Goal: Complete application form

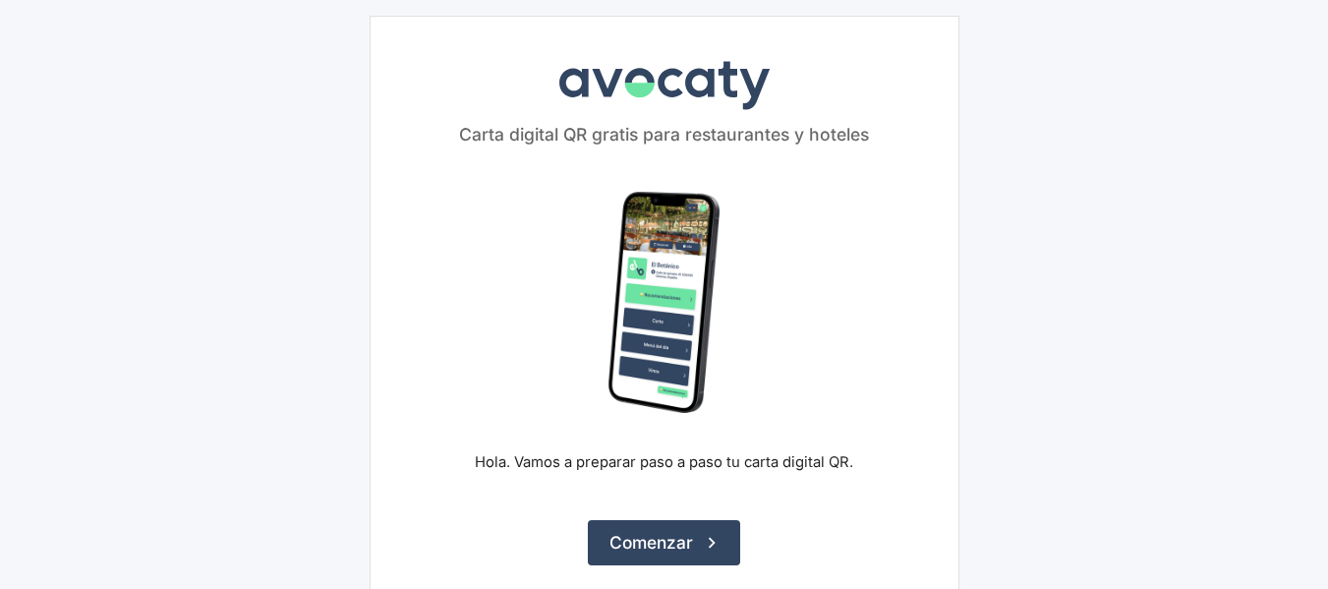
scroll to position [87, 0]
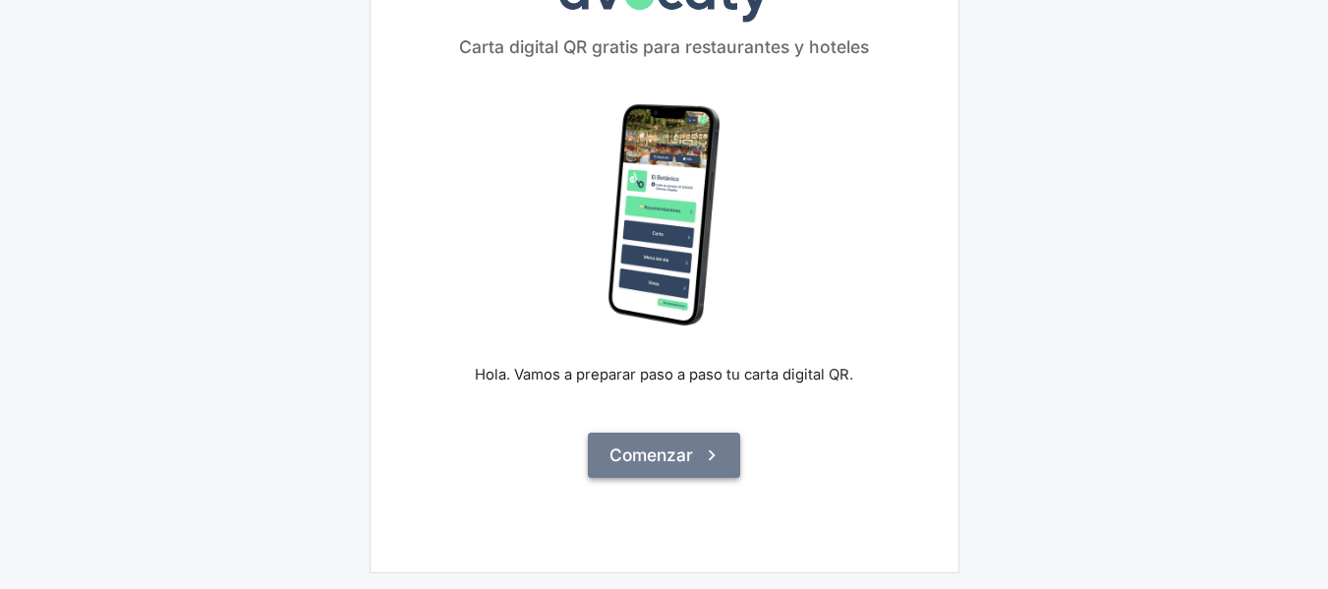
click at [679, 444] on button "Comenzar" at bounding box center [664, 455] width 152 height 45
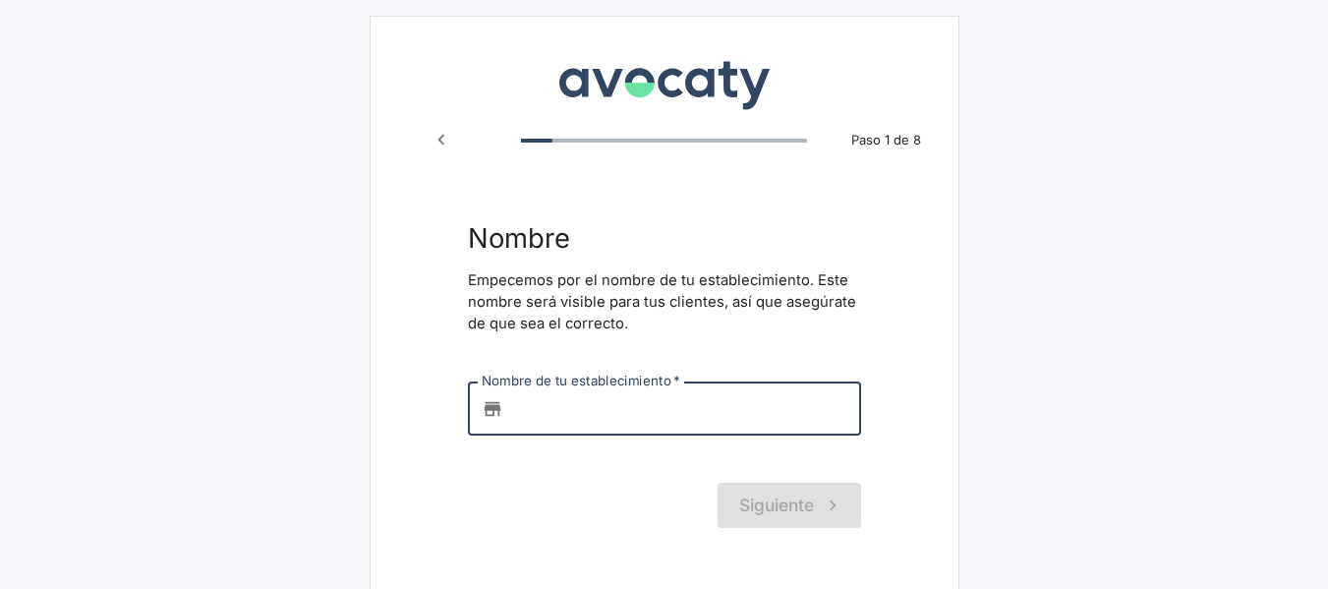
click at [556, 406] on input "Nombre de tu establecimiento   *" at bounding box center [686, 407] width 350 height 53
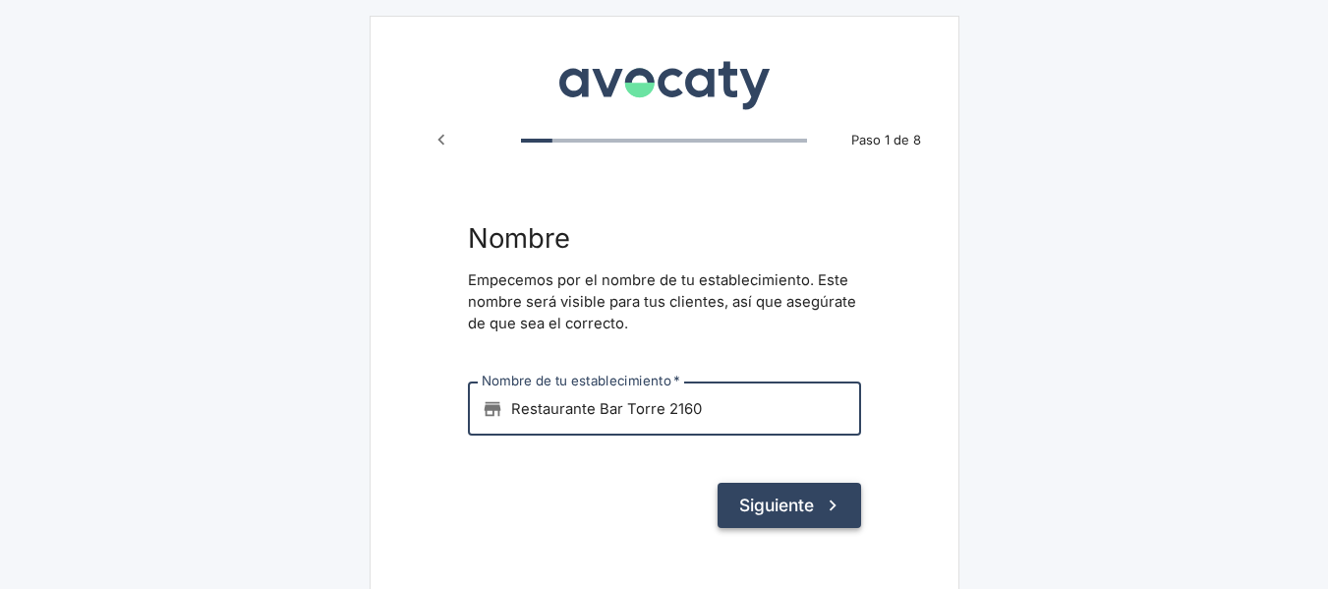
type input "Restaurante Bar Torre 2160"
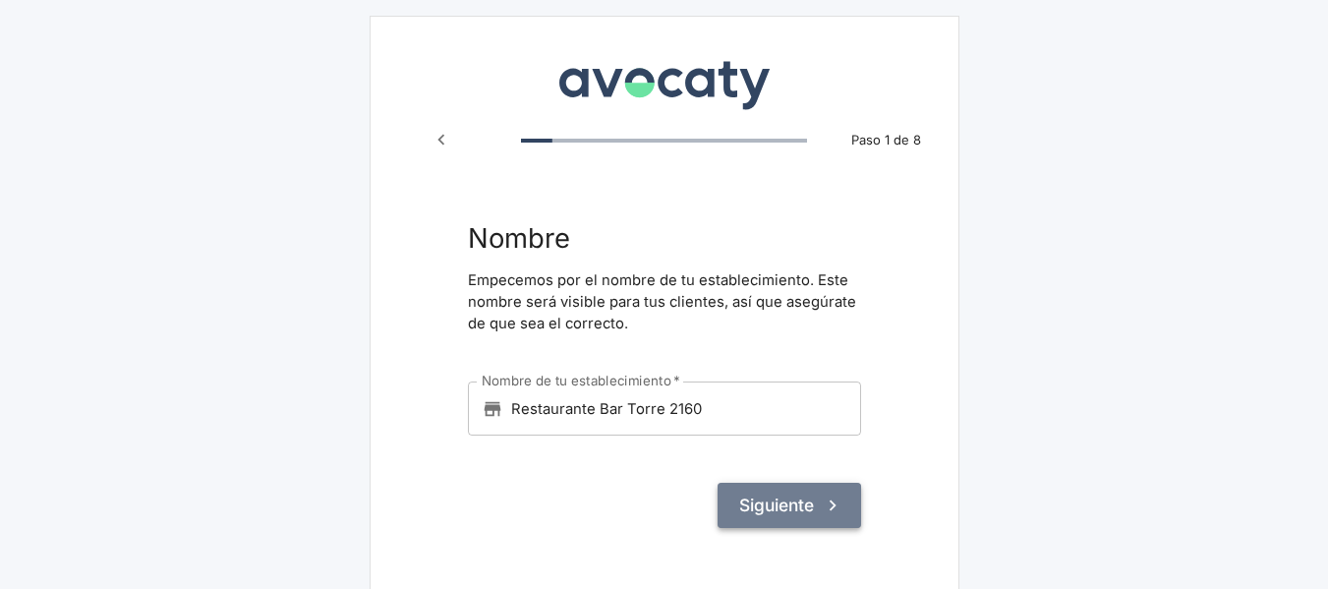
click at [763, 518] on button "Siguiente" at bounding box center [790, 505] width 144 height 45
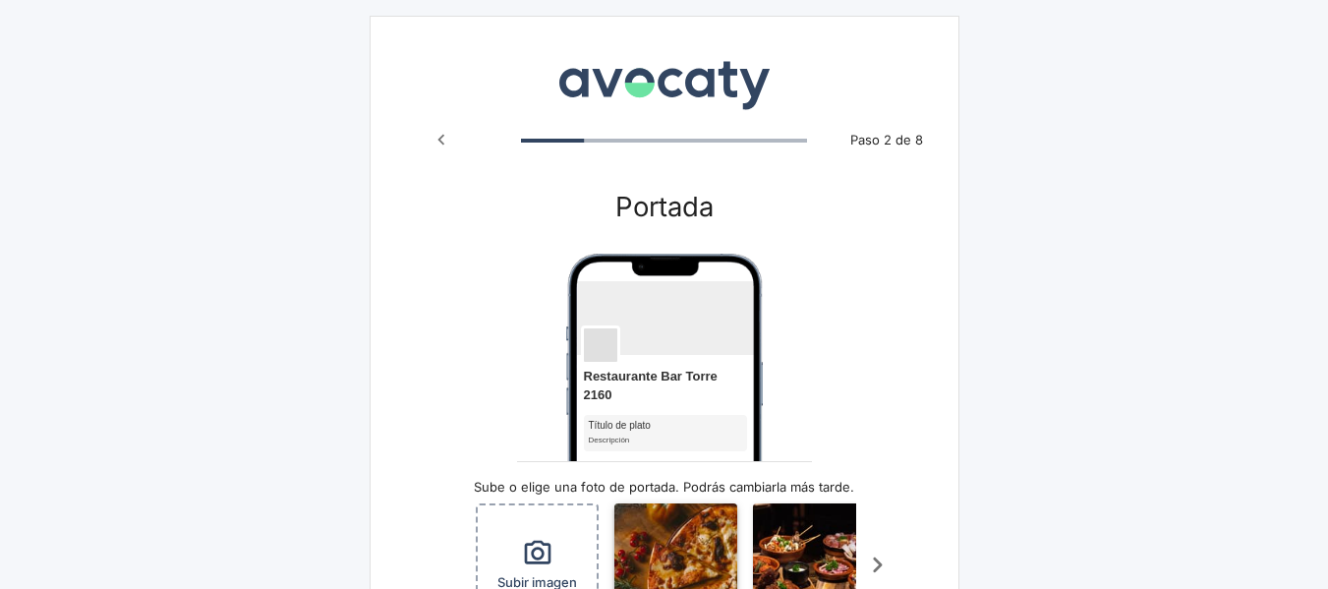
scroll to position [197, 0]
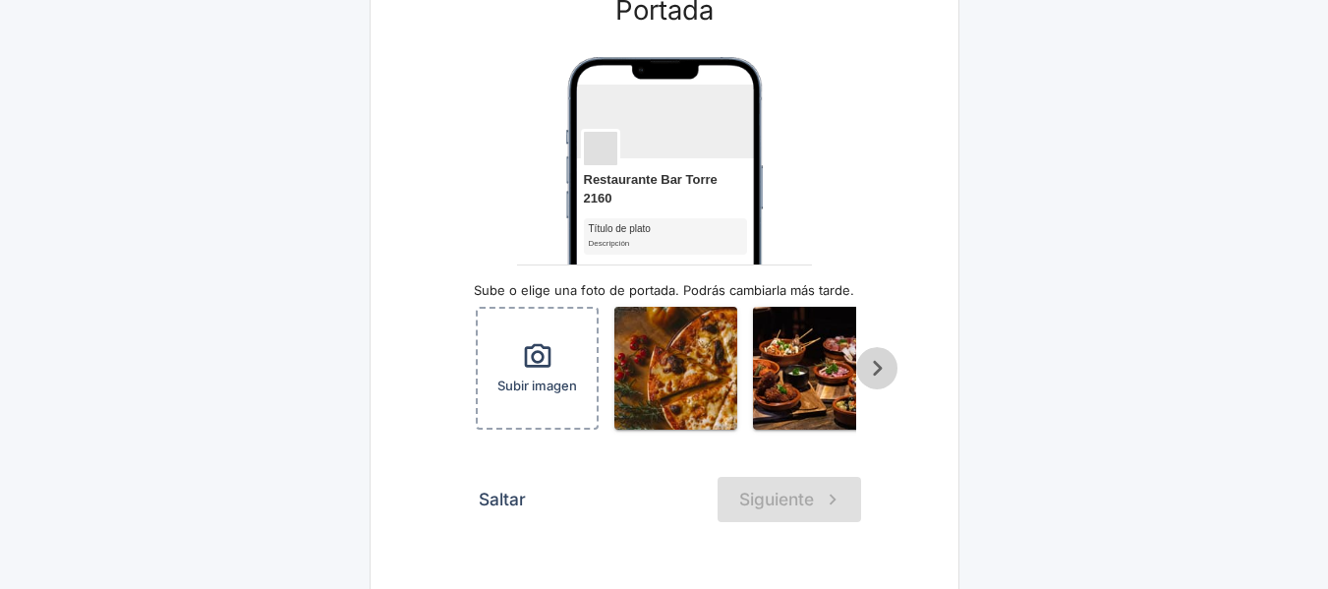
click at [877, 374] on icon "Scroll a la derecha" at bounding box center [877, 368] width 9 height 15
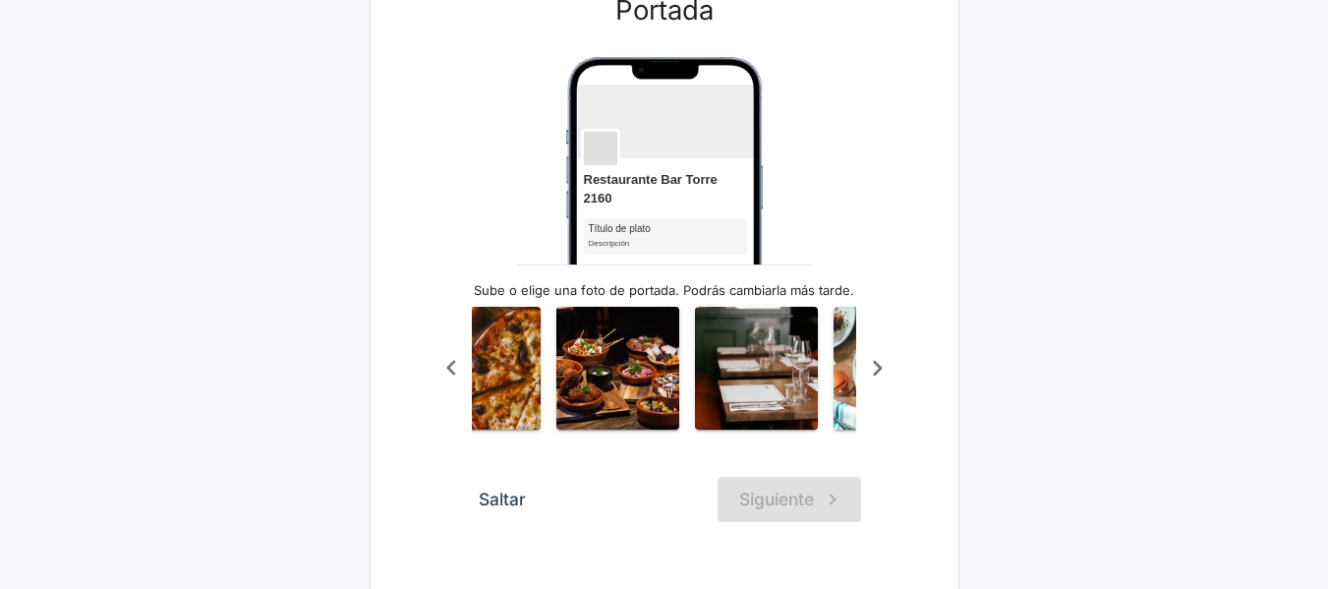
click at [877, 374] on icon "Scroll a la derecha" at bounding box center [877, 368] width 9 height 15
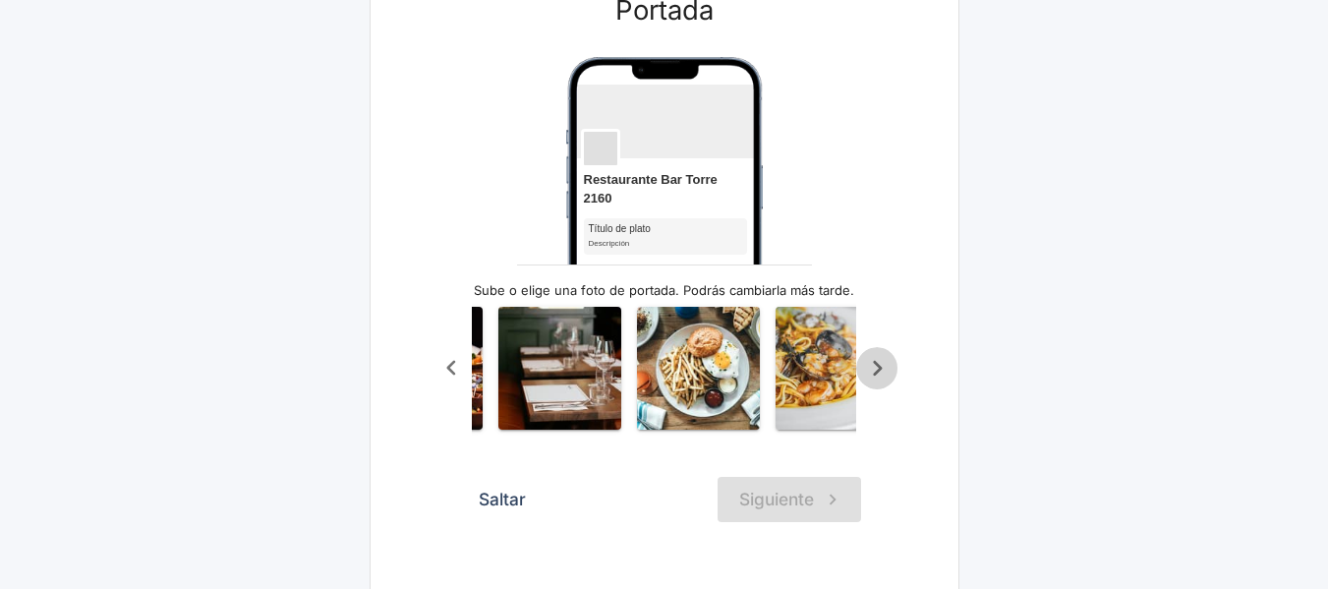
click at [877, 374] on icon "Scroll a la derecha" at bounding box center [877, 368] width 9 height 15
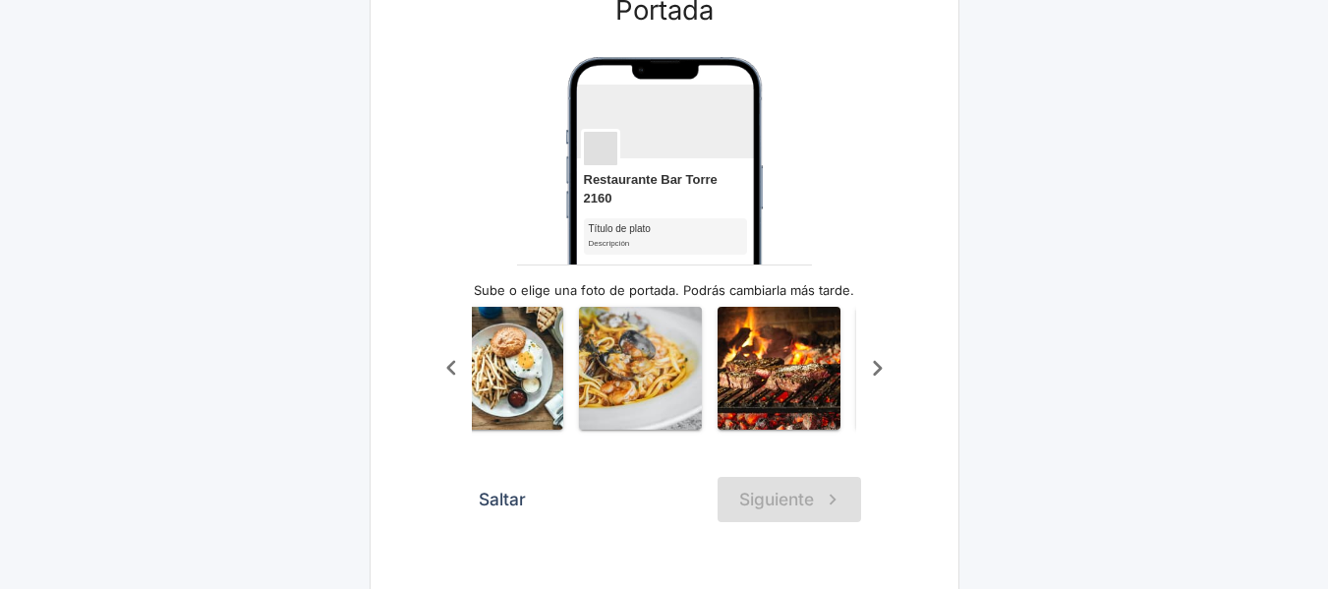
click at [877, 374] on icon "Scroll a la derecha" at bounding box center [877, 368] width 9 height 15
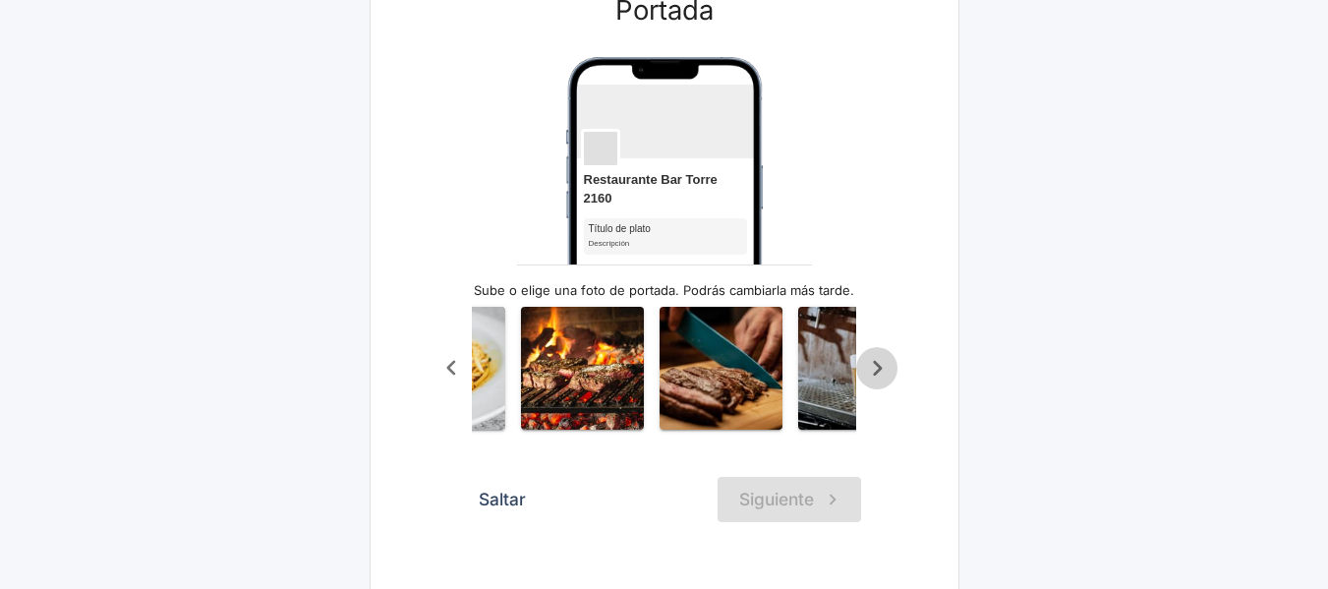
click at [877, 374] on icon "Scroll a la derecha" at bounding box center [877, 368] width 9 height 15
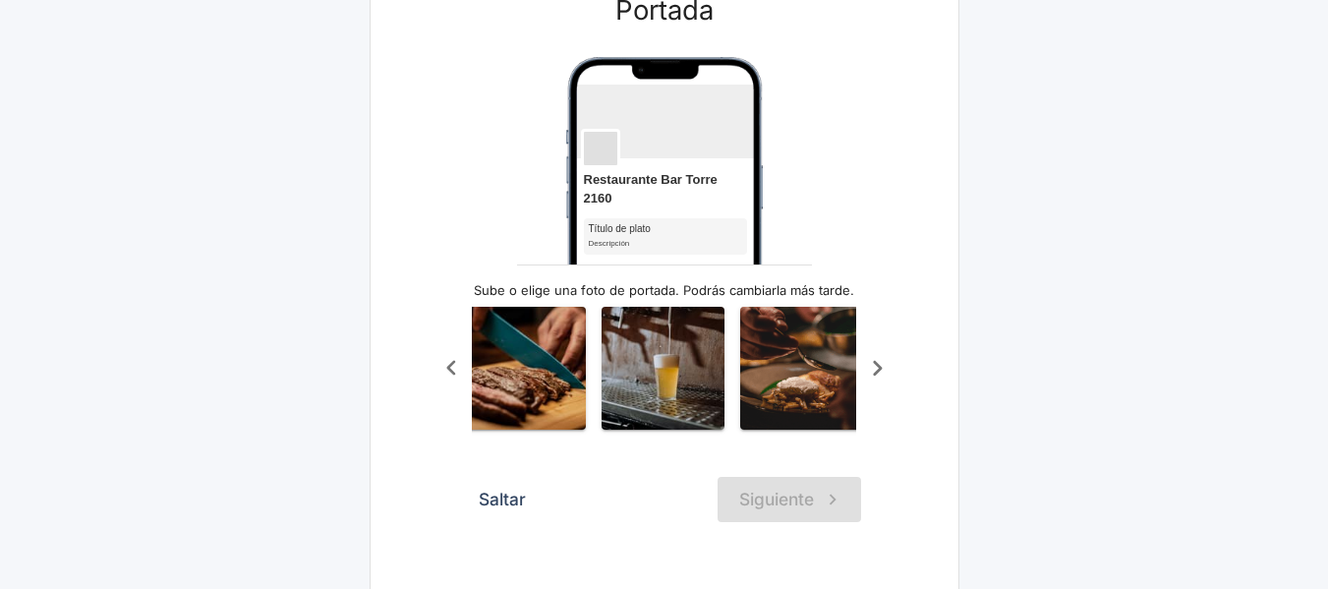
click at [880, 375] on icon "Scroll a la derecha" at bounding box center [877, 368] width 9 height 15
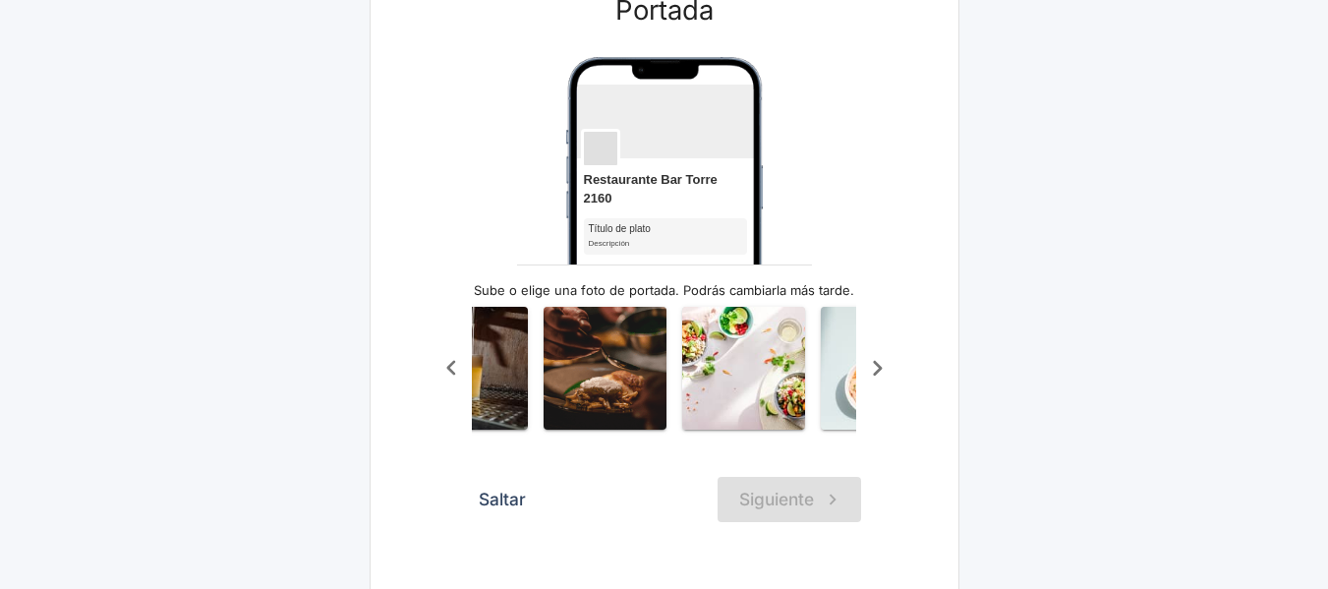
click at [880, 375] on icon "Scroll a la derecha" at bounding box center [877, 368] width 9 height 15
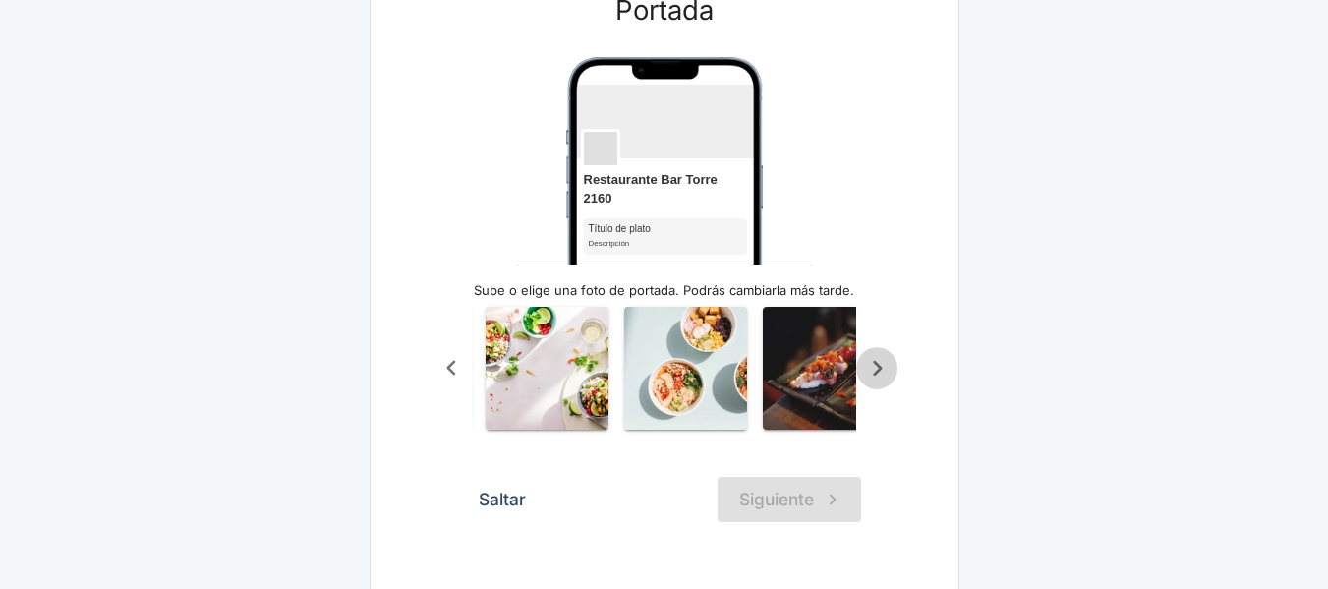
click at [880, 375] on icon "Scroll a la derecha" at bounding box center [877, 368] width 9 height 15
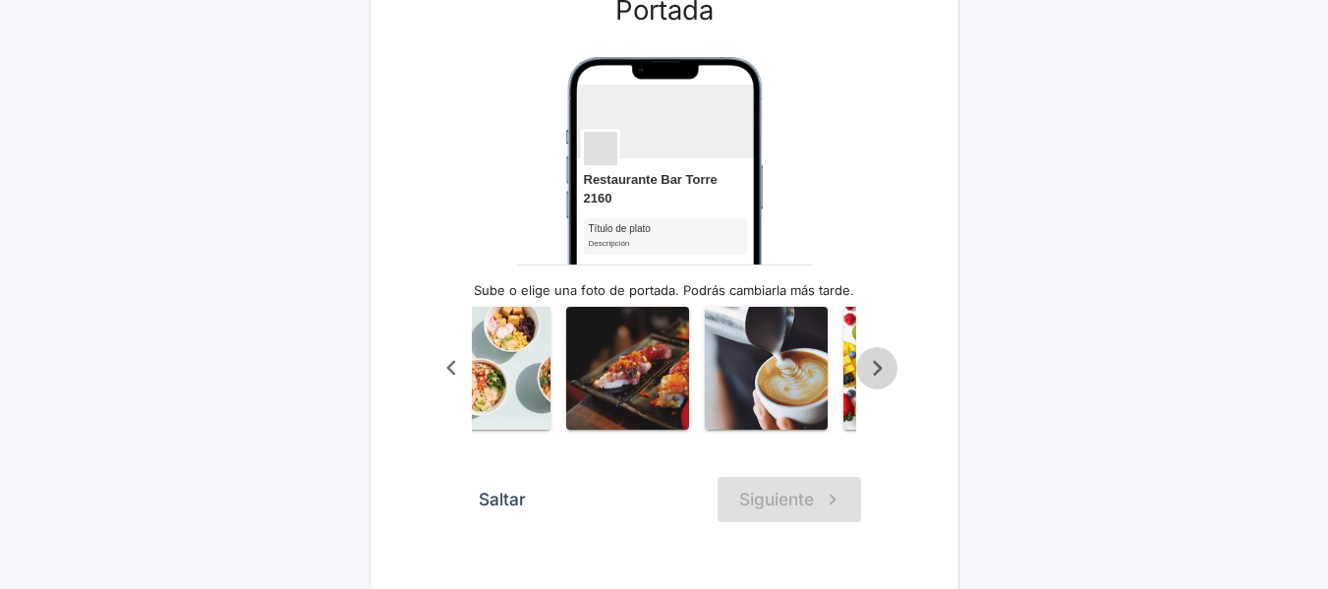
click at [880, 375] on icon "Scroll a la derecha" at bounding box center [877, 368] width 9 height 15
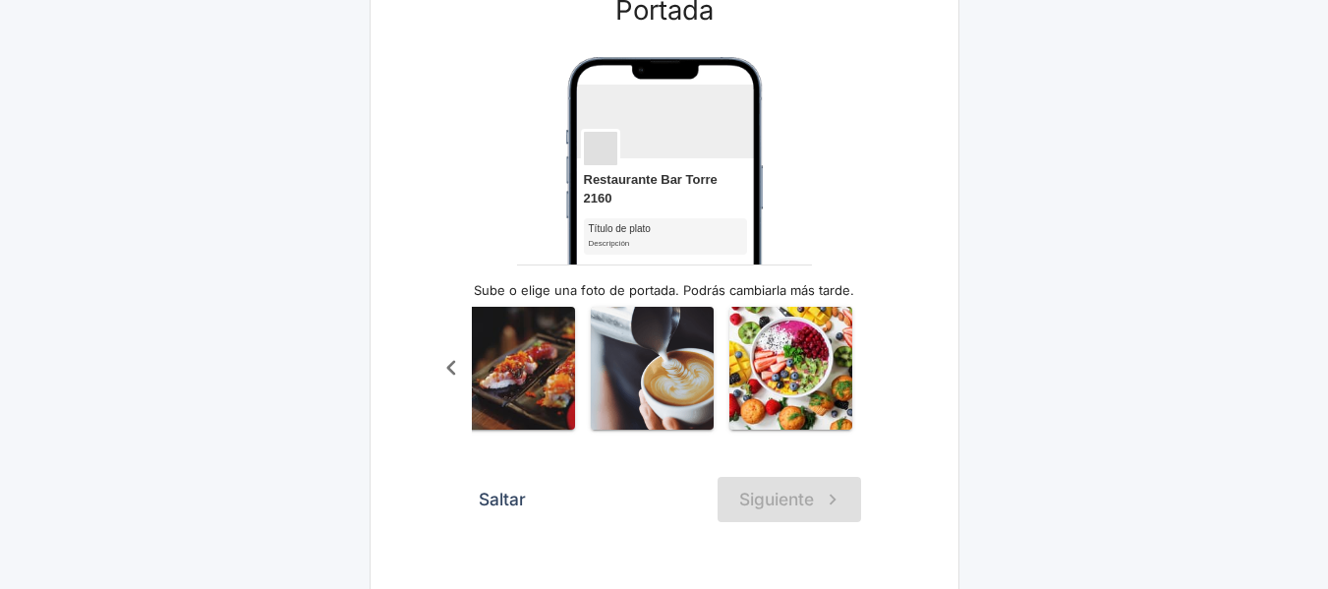
click at [880, 375] on div "Subir imagen" at bounding box center [665, 368] width 468 height 146
click at [454, 376] on icon "Scroll a la izquierda" at bounding box center [450, 368] width 9 height 15
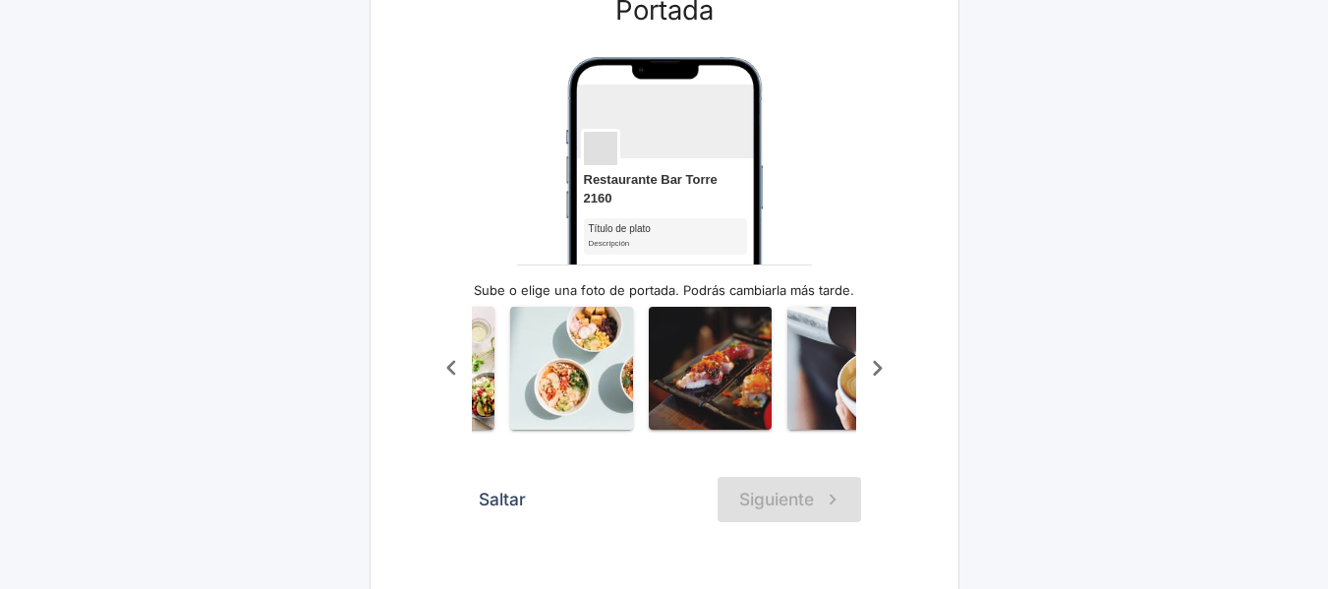
click at [454, 376] on icon "Scroll a la izquierda" at bounding box center [450, 368] width 9 height 15
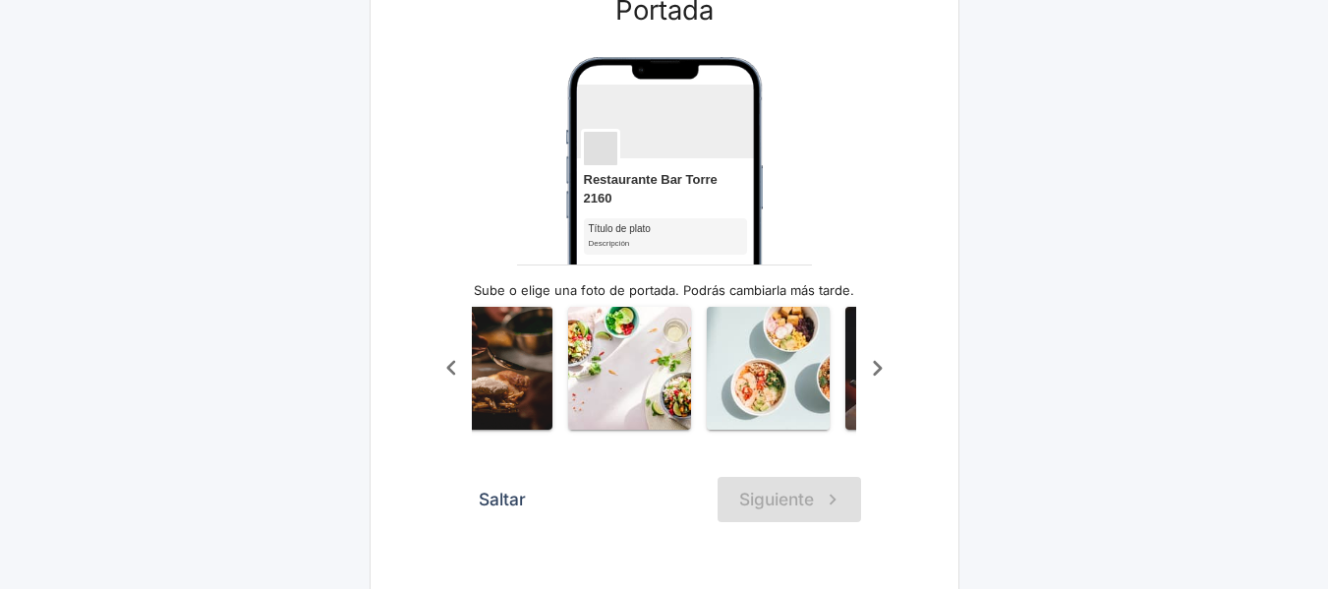
click at [454, 376] on icon "Scroll a la izquierda" at bounding box center [450, 368] width 9 height 15
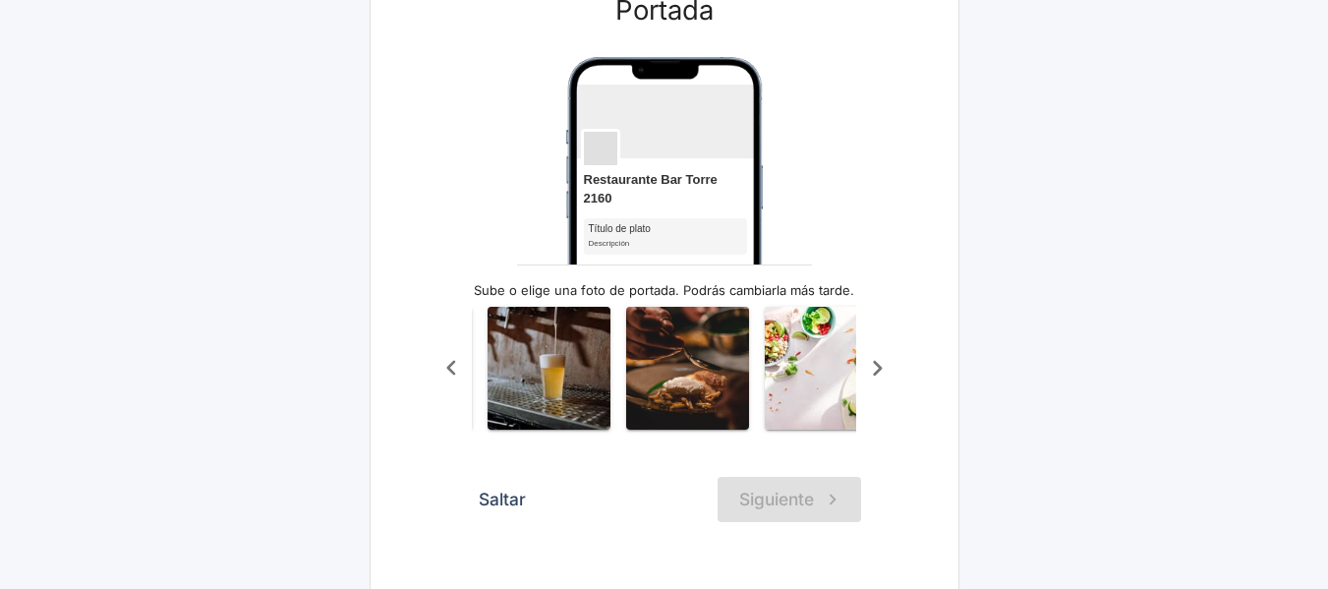
click at [454, 376] on icon "Scroll a la izquierda" at bounding box center [450, 368] width 9 height 15
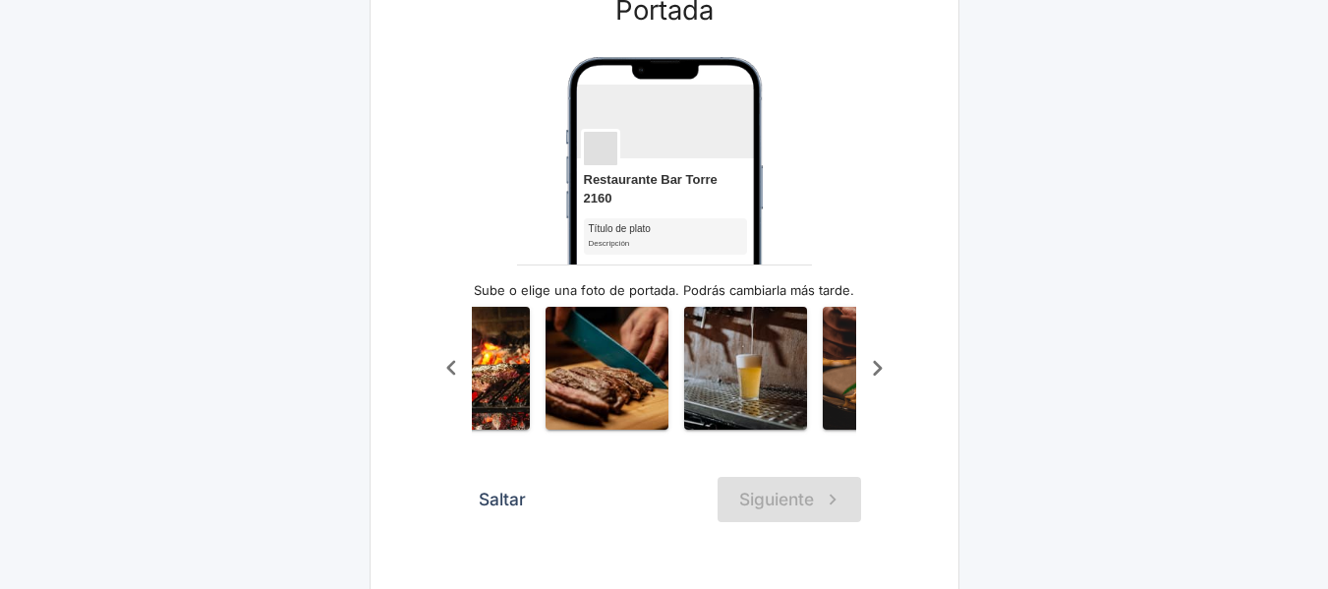
click at [454, 376] on icon "Scroll a la izquierda" at bounding box center [450, 368] width 9 height 15
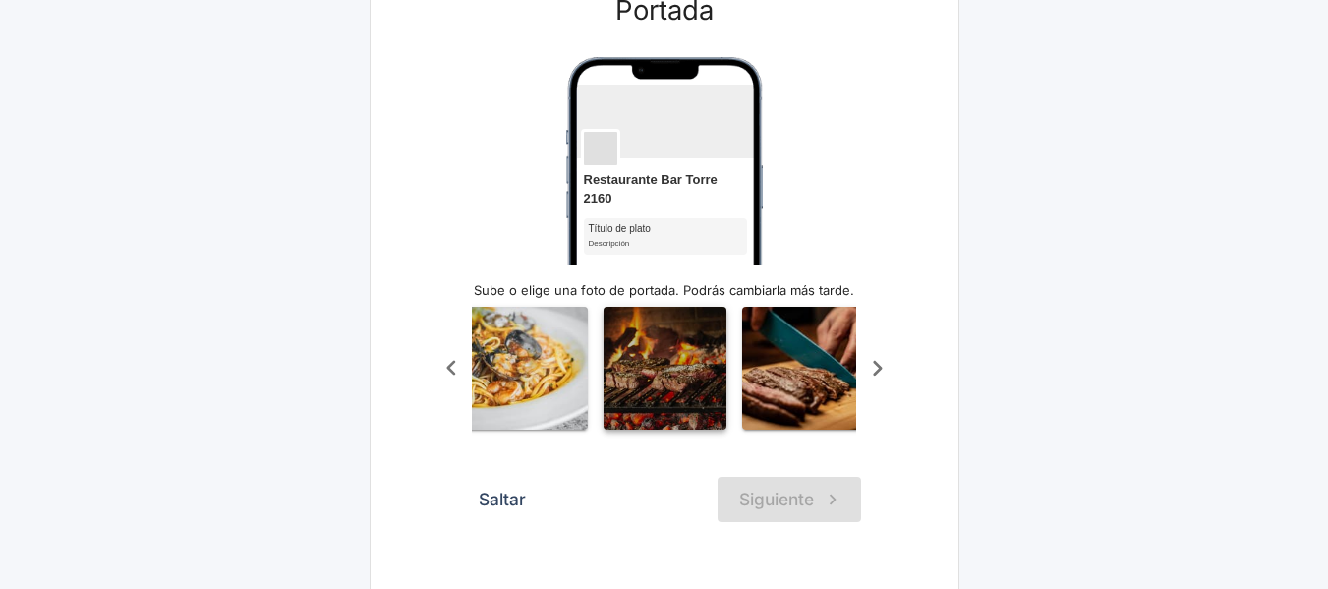
click at [646, 376] on img "button" at bounding box center [665, 368] width 123 height 123
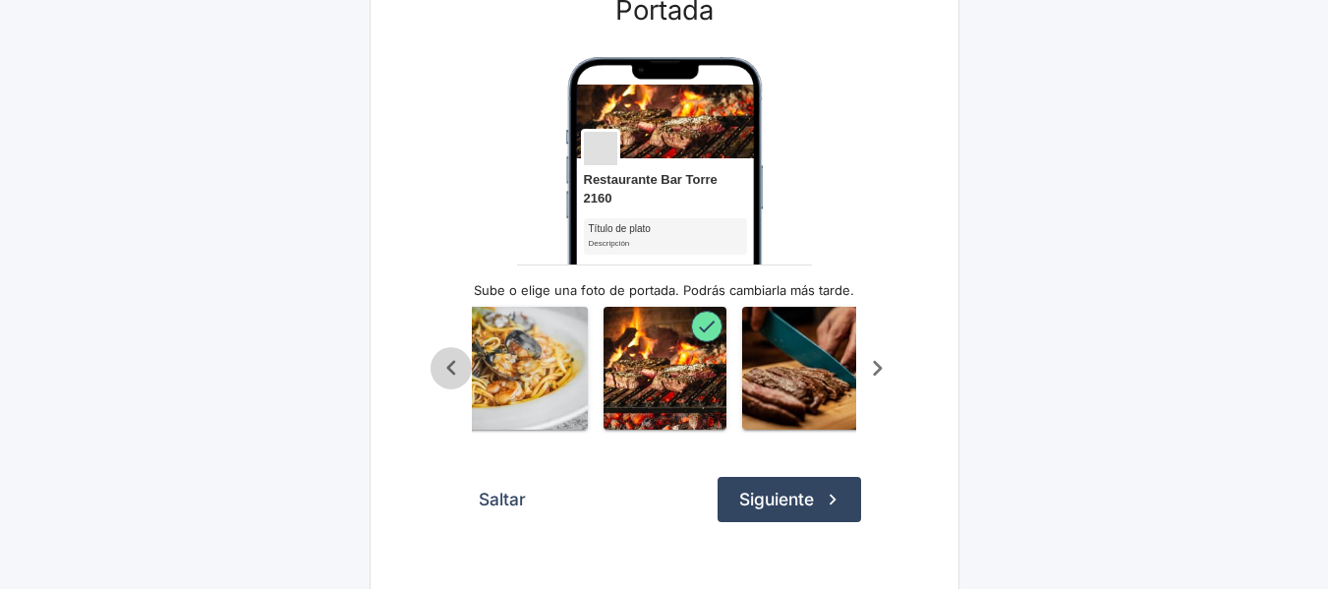
click at [446, 375] on icon "Scroll a la izquierda" at bounding box center [451, 368] width 32 height 32
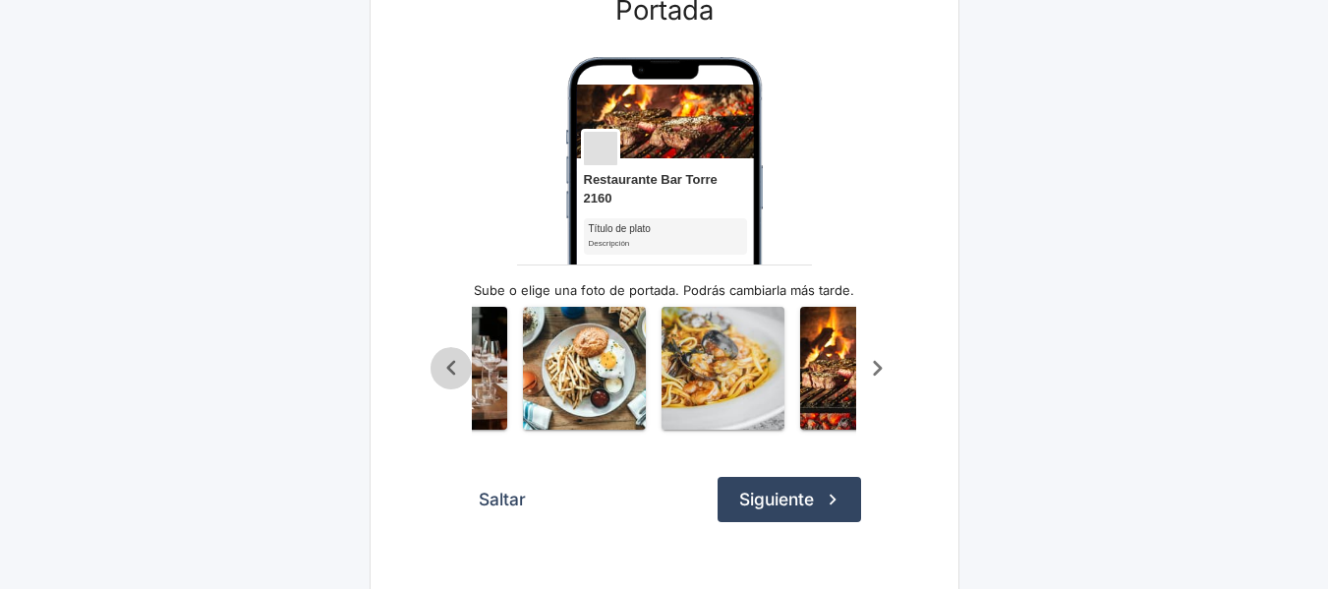
click at [446, 375] on icon "Scroll a la izquierda" at bounding box center [451, 368] width 32 height 32
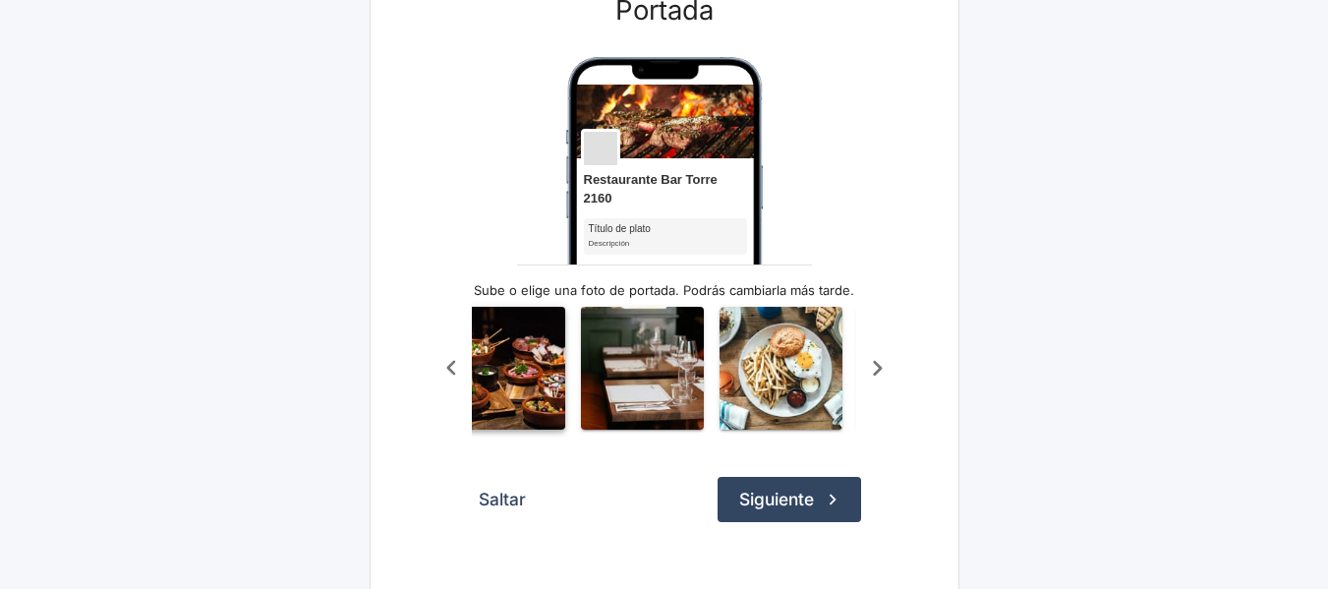
click at [505, 355] on img "button" at bounding box center [503, 368] width 123 height 123
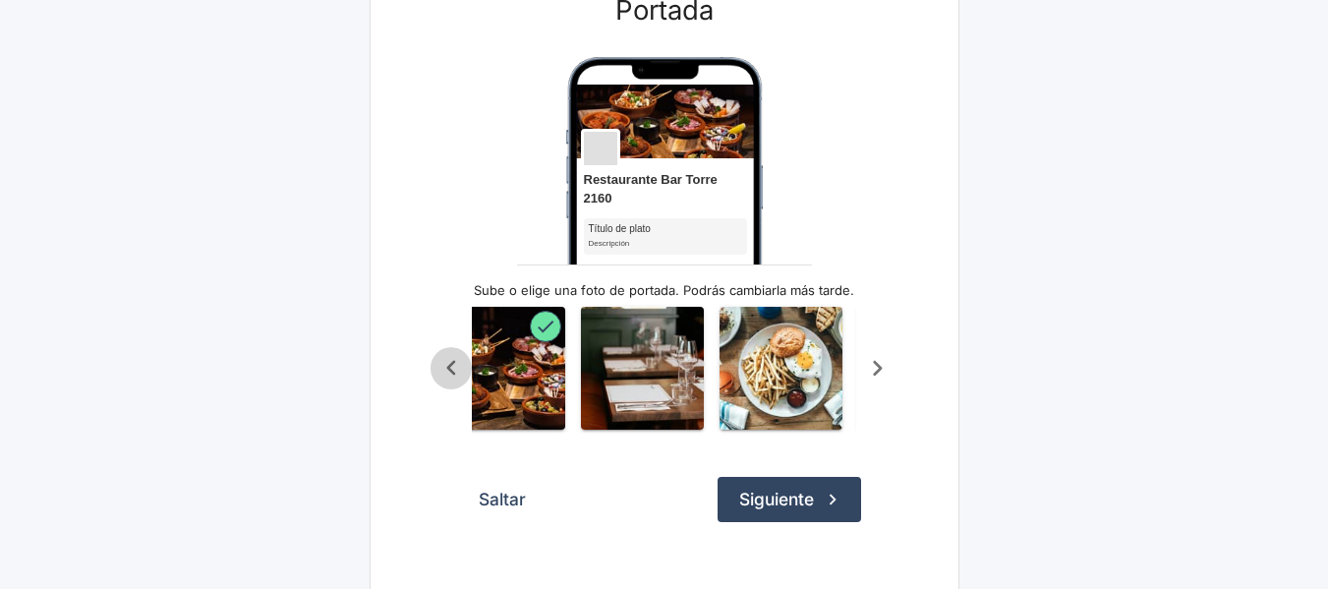
click at [445, 372] on icon "Scroll a la izquierda" at bounding box center [451, 368] width 32 height 32
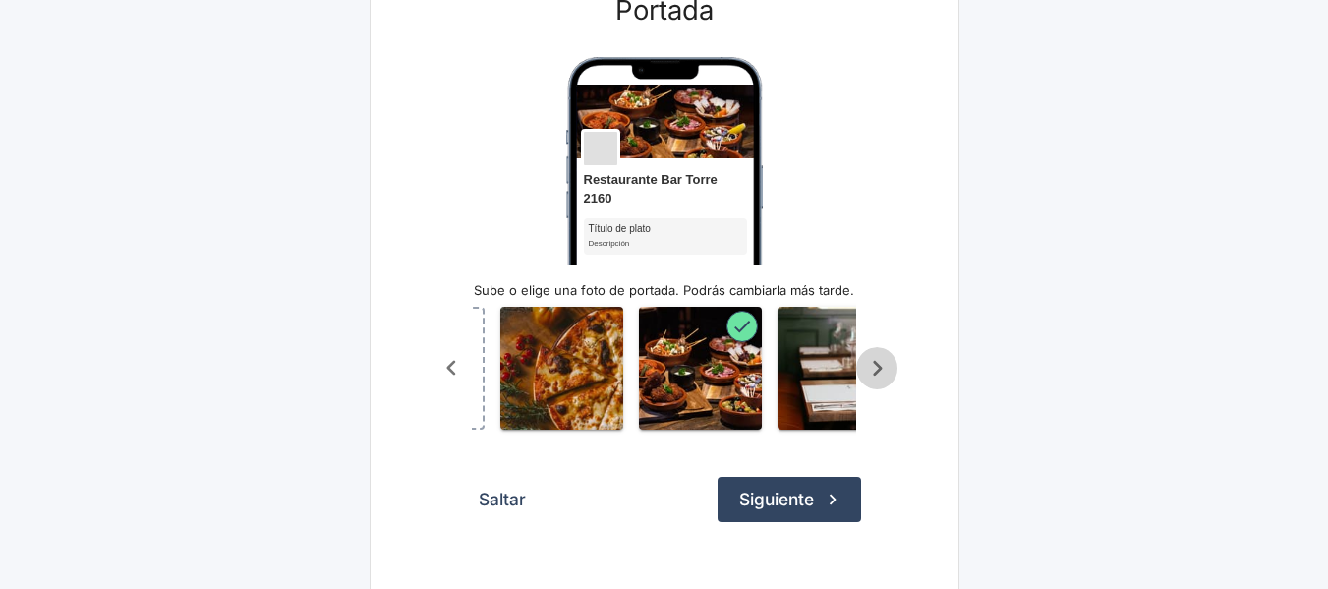
click at [884, 370] on icon "Scroll a la derecha" at bounding box center [877, 368] width 32 height 32
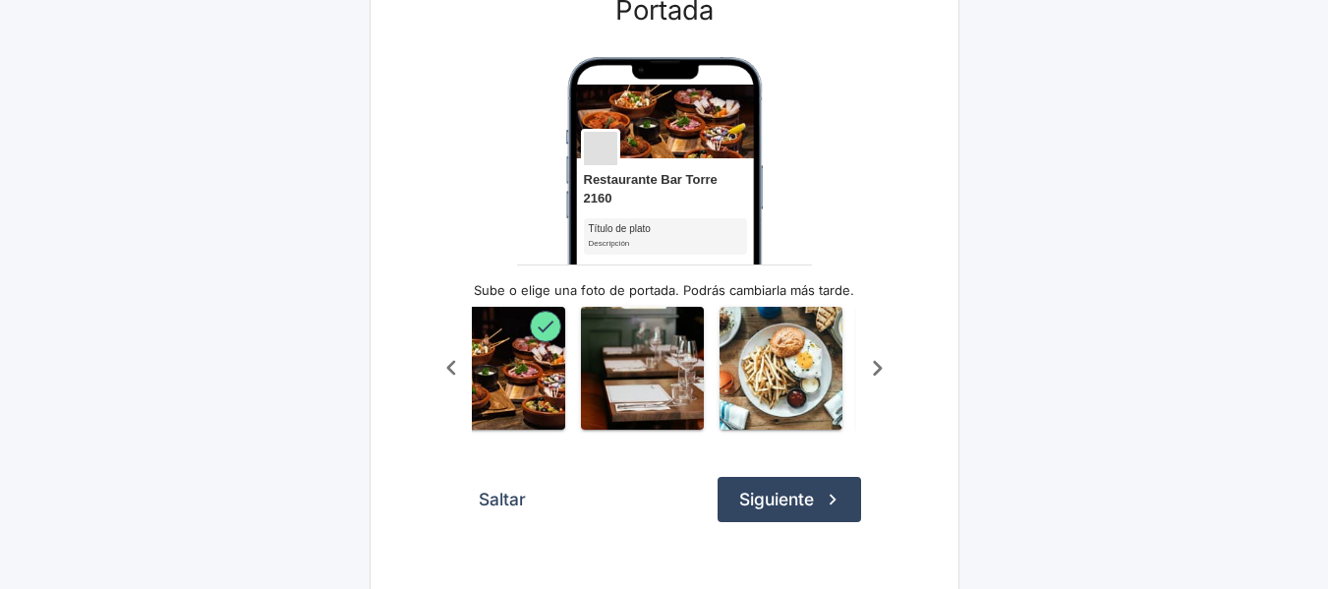
click at [884, 371] on icon "Scroll a la derecha" at bounding box center [877, 368] width 32 height 32
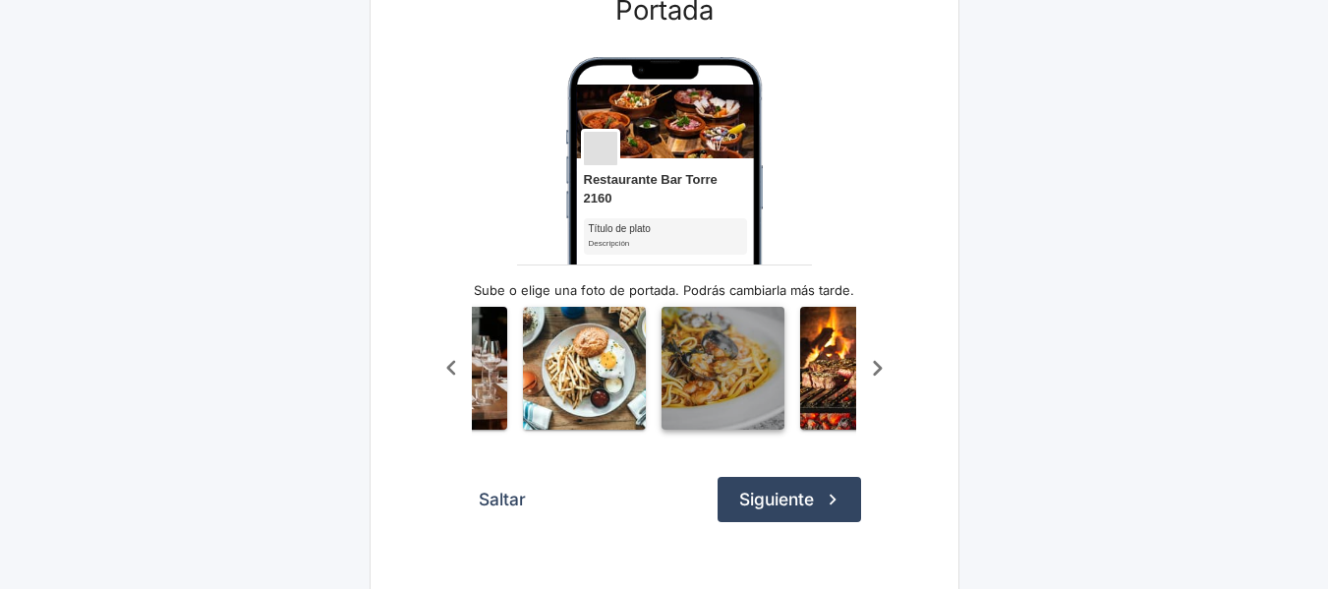
click at [736, 376] on img "button" at bounding box center [723, 368] width 123 height 123
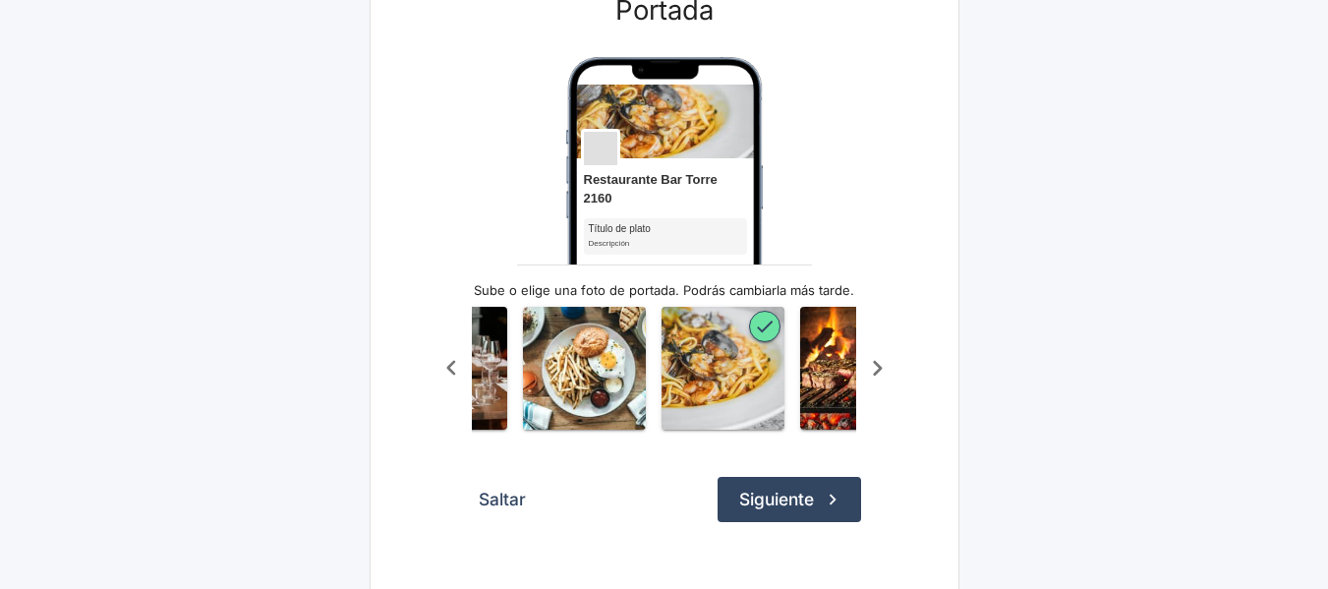
click at [877, 376] on icon "Scroll a la derecha" at bounding box center [877, 368] width 9 height 15
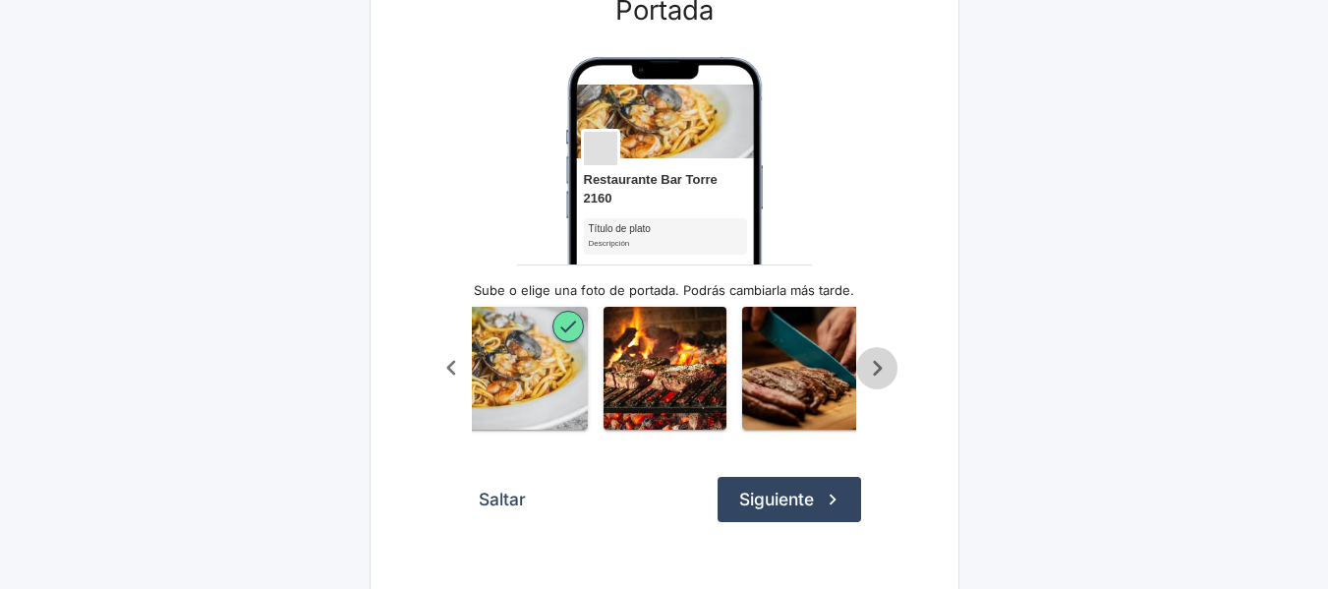
click at [879, 382] on icon "Scroll a la derecha" at bounding box center [877, 368] width 32 height 32
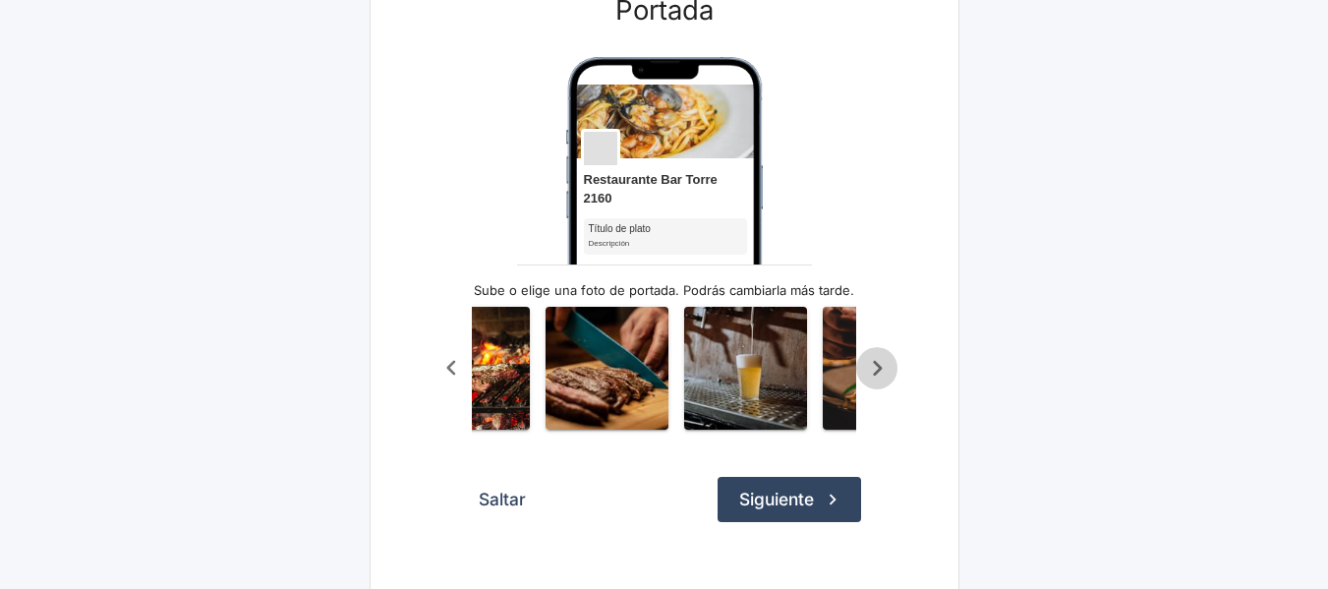
click at [879, 382] on icon "Scroll a la derecha" at bounding box center [877, 368] width 32 height 32
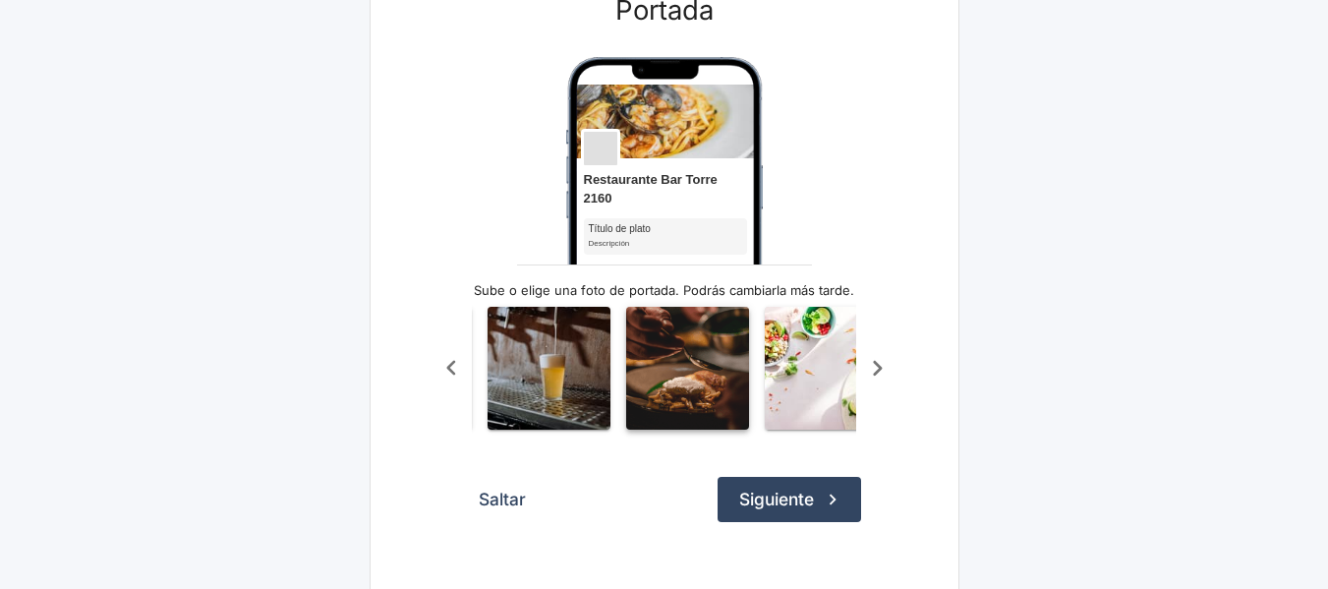
click at [696, 353] on img "button" at bounding box center [687, 368] width 123 height 123
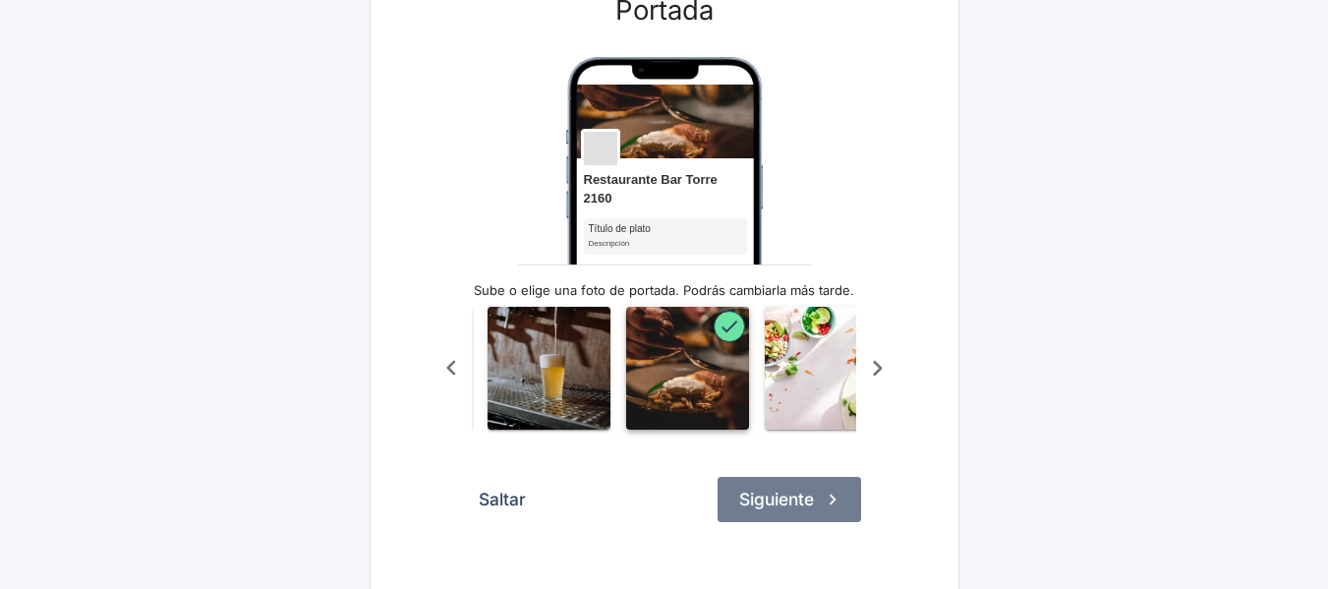
drag, startPoint x: 794, startPoint y: 512, endPoint x: 651, endPoint y: 505, distance: 143.7
click at [795, 512] on button "Siguiente" at bounding box center [790, 499] width 144 height 45
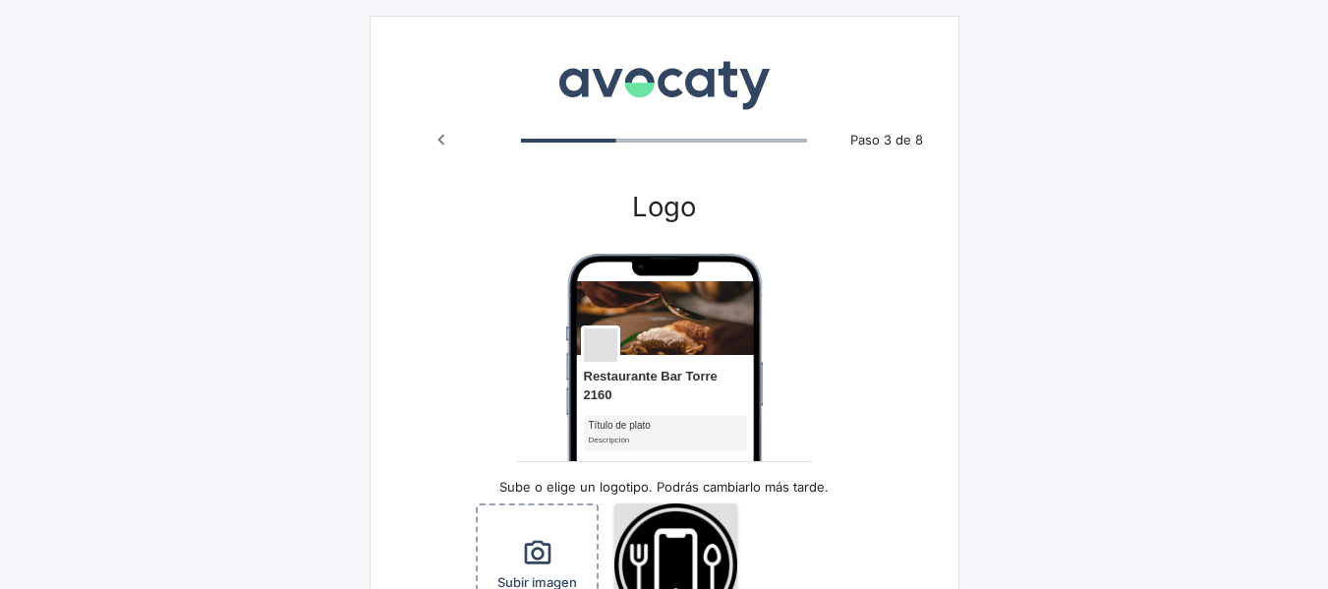
scroll to position [197, 0]
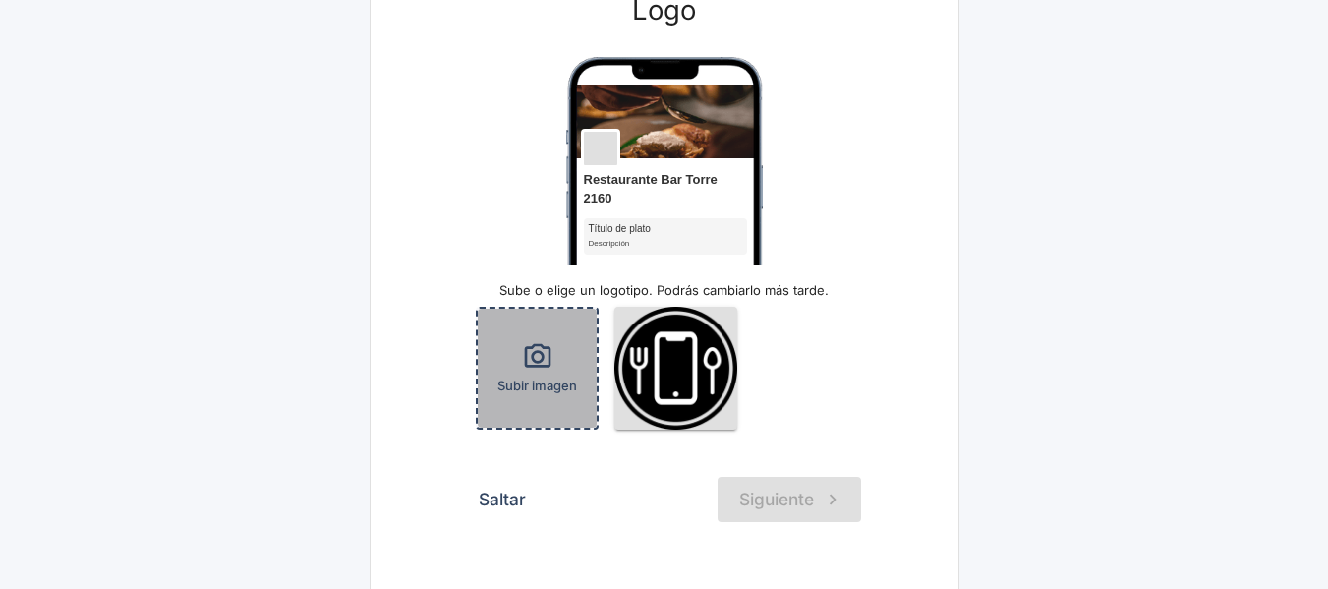
click at [553, 382] on span "Subir imagen" at bounding box center [537, 386] width 80 height 19
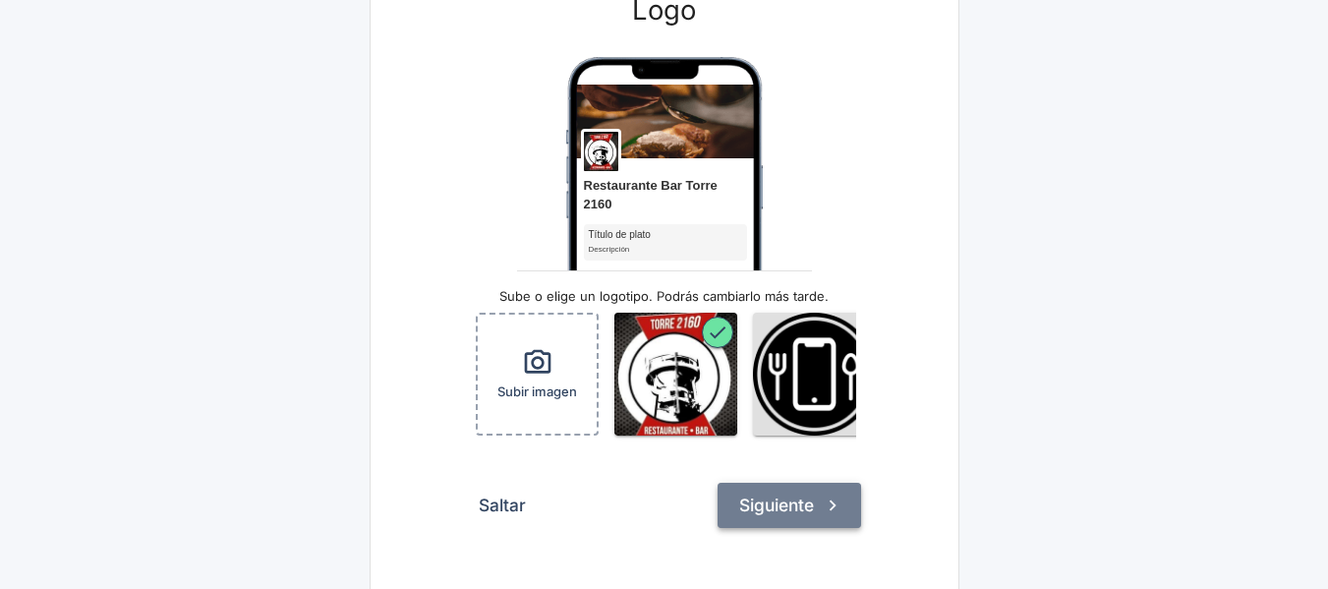
click at [807, 515] on button "Siguiente" at bounding box center [790, 505] width 144 height 45
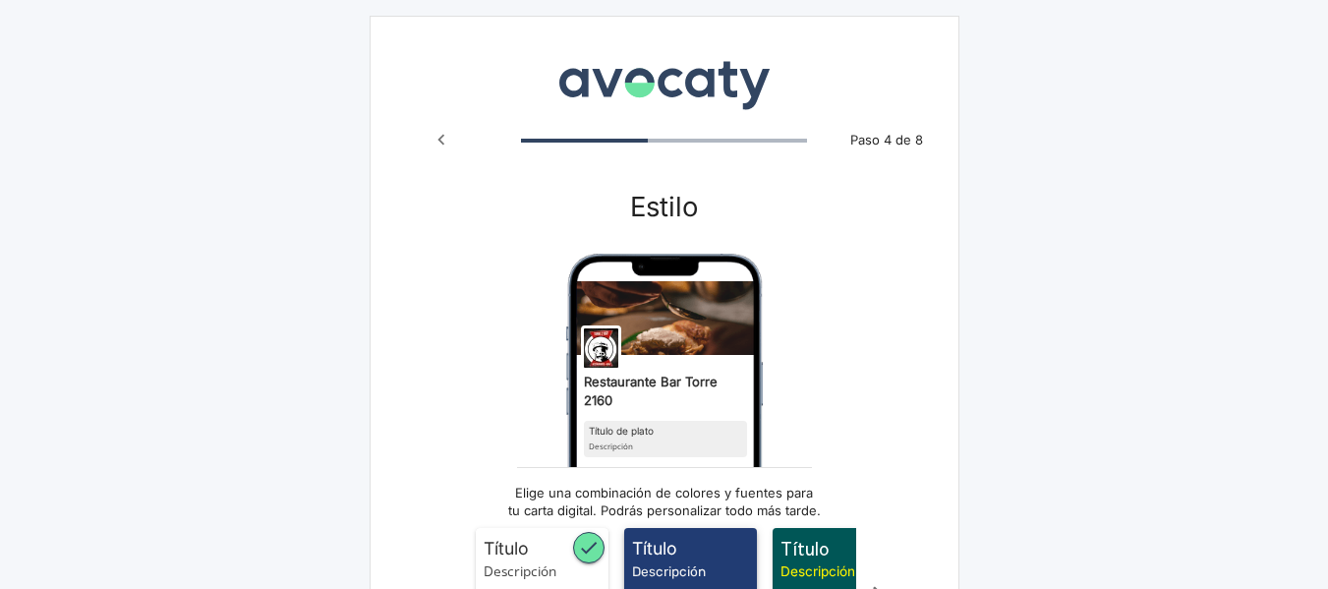
scroll to position [290, 0]
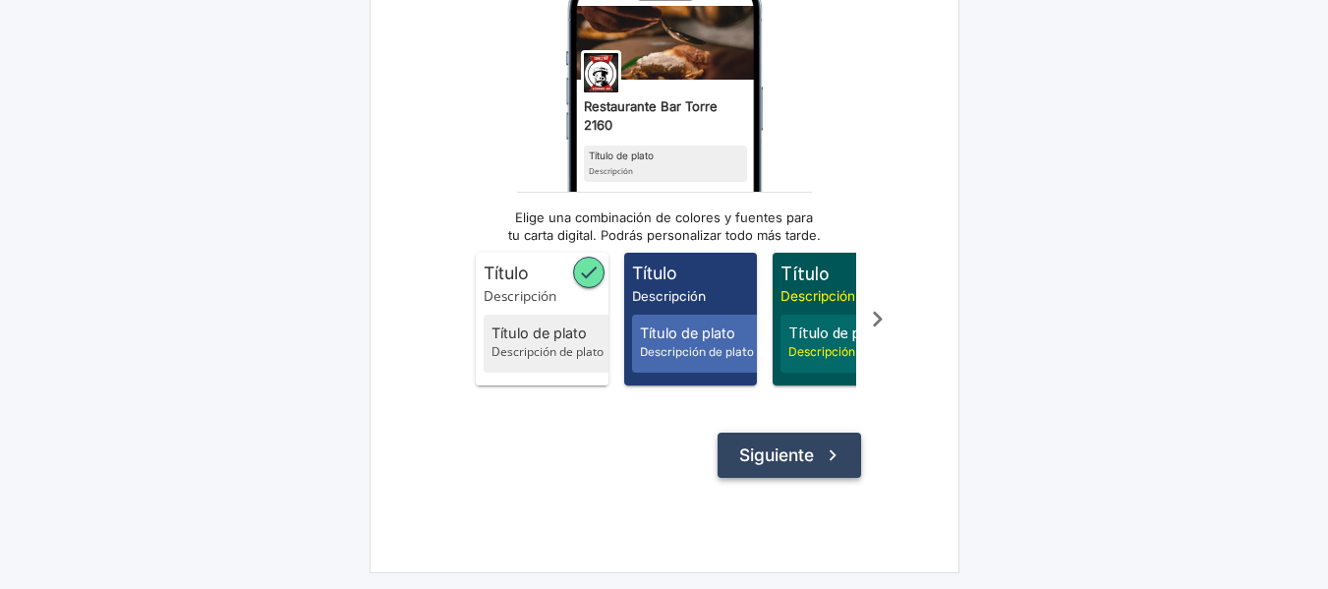
click at [770, 450] on button "Siguiente" at bounding box center [790, 455] width 144 height 45
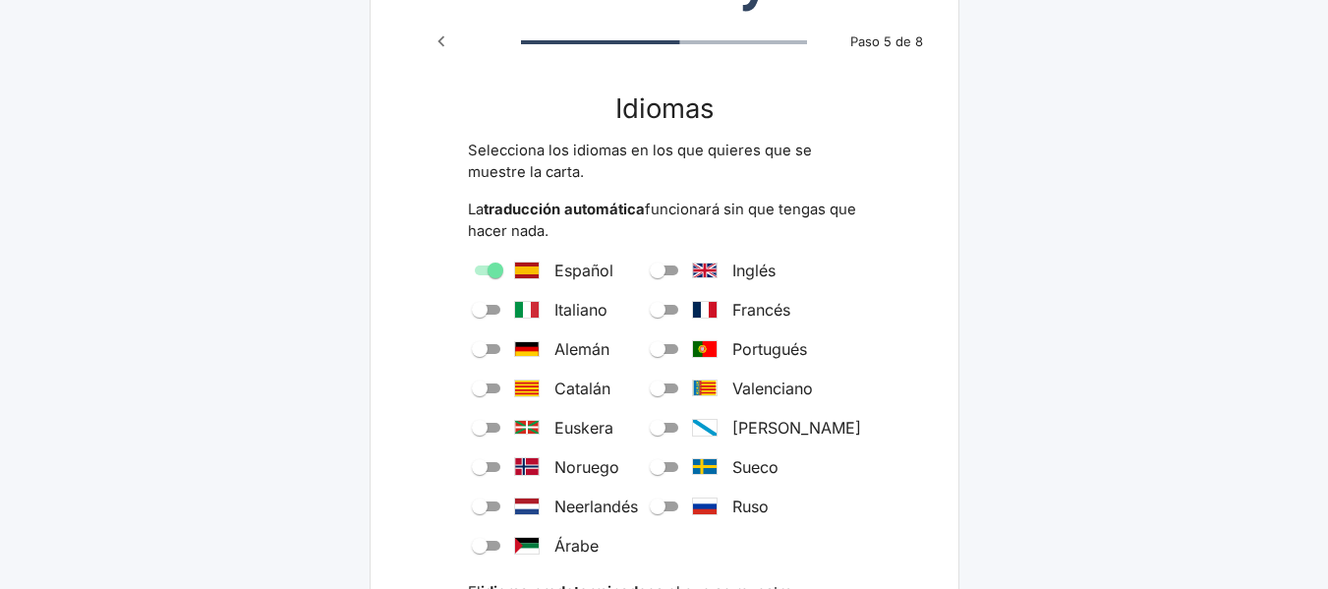
scroll to position [444, 0]
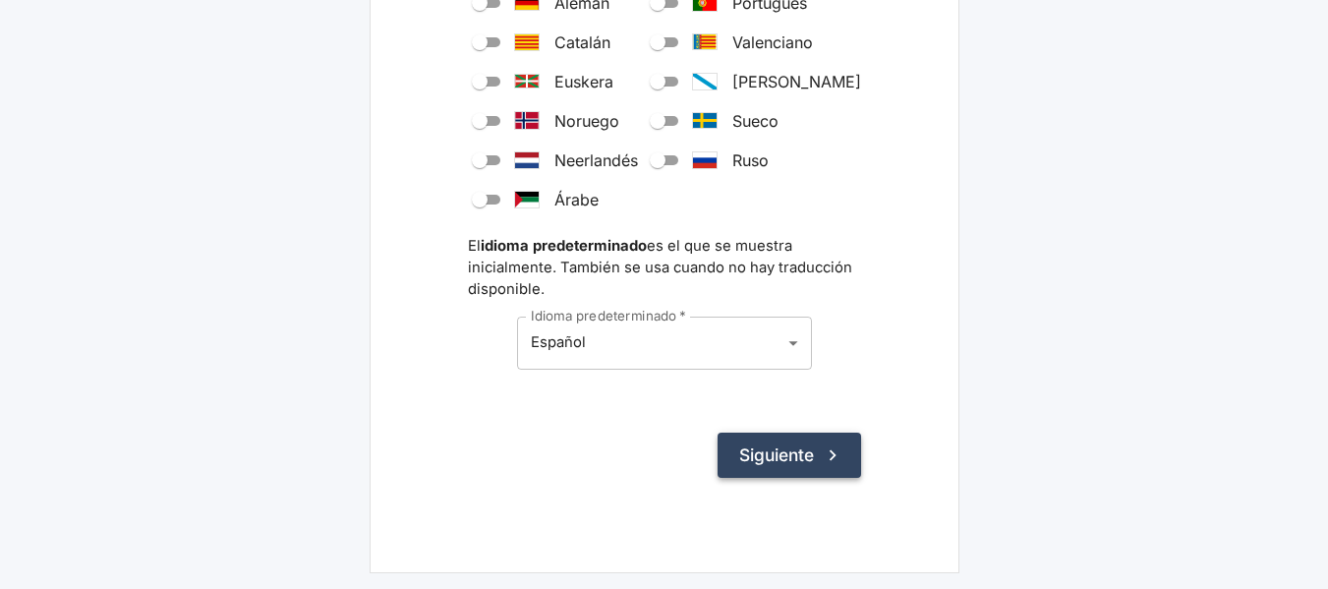
click at [770, 457] on button "Siguiente" at bounding box center [790, 455] width 144 height 45
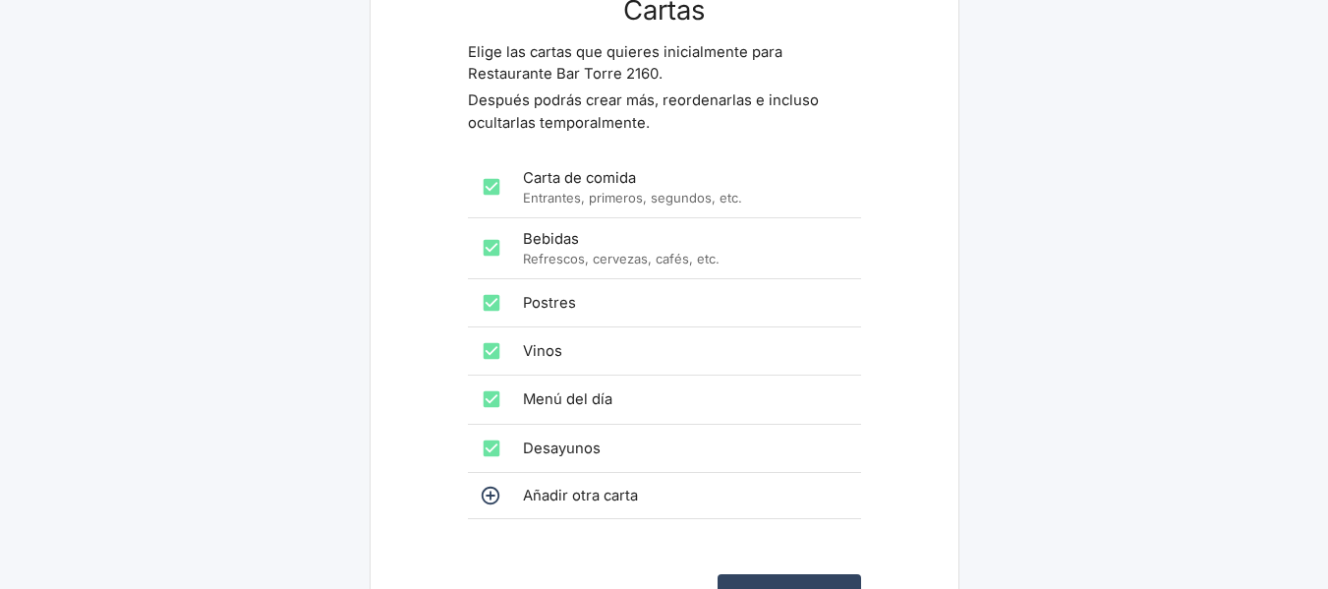
scroll to position [295, 0]
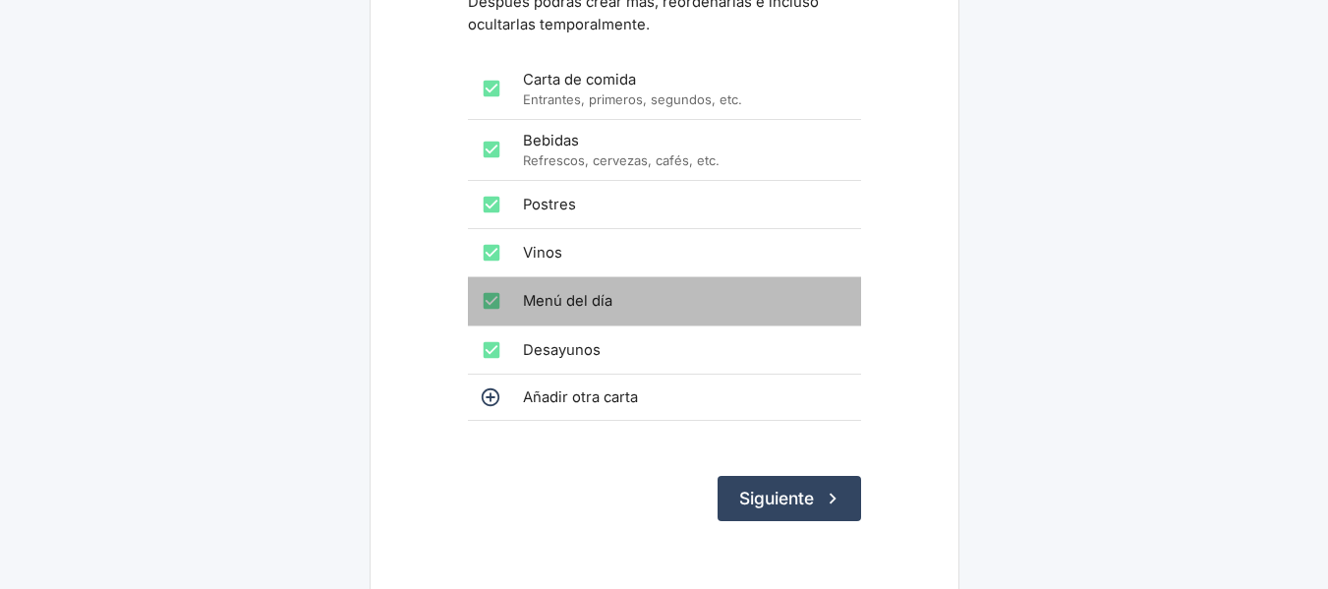
drag, startPoint x: 494, startPoint y: 305, endPoint x: 493, endPoint y: 347, distance: 42.3
click at [495, 305] on input "checkbox" at bounding box center [491, 300] width 39 height 39
checkbox input "false"
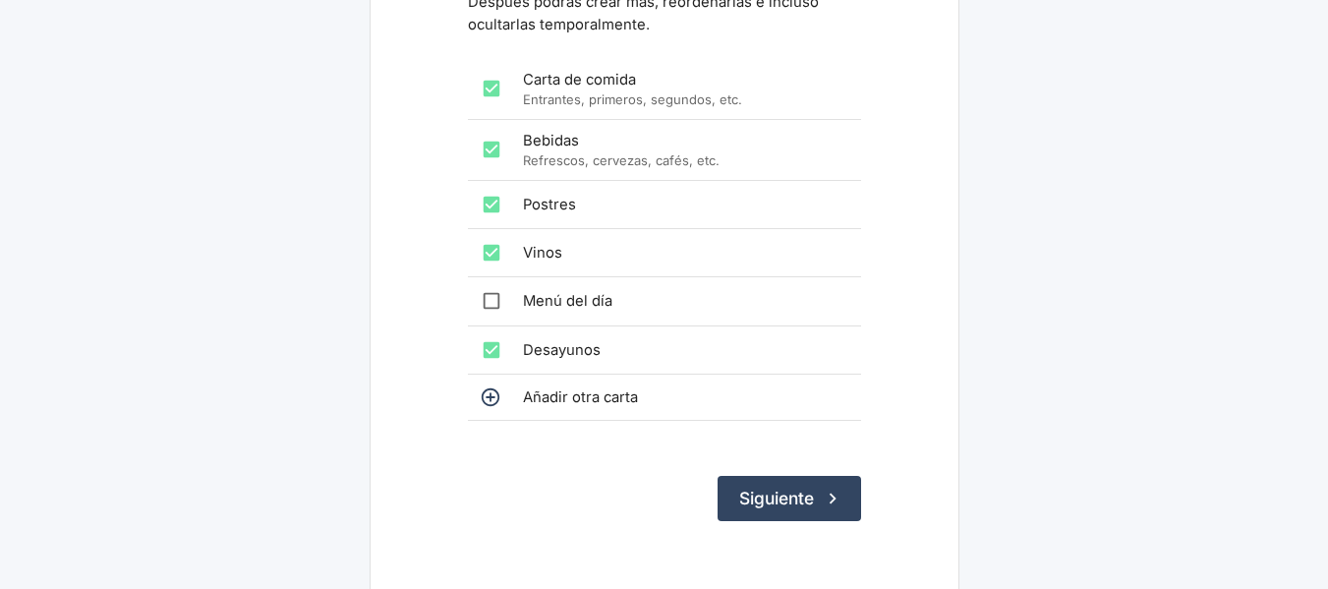
click at [490, 356] on input "checkbox" at bounding box center [491, 349] width 39 height 39
checkbox input "false"
click at [761, 474] on form "Cartas Elige las cartas que quieres inicialmente para Restaurante Bar Torre 216…" at bounding box center [664, 209] width 393 height 626
click at [766, 493] on button "Siguiente" at bounding box center [790, 498] width 144 height 45
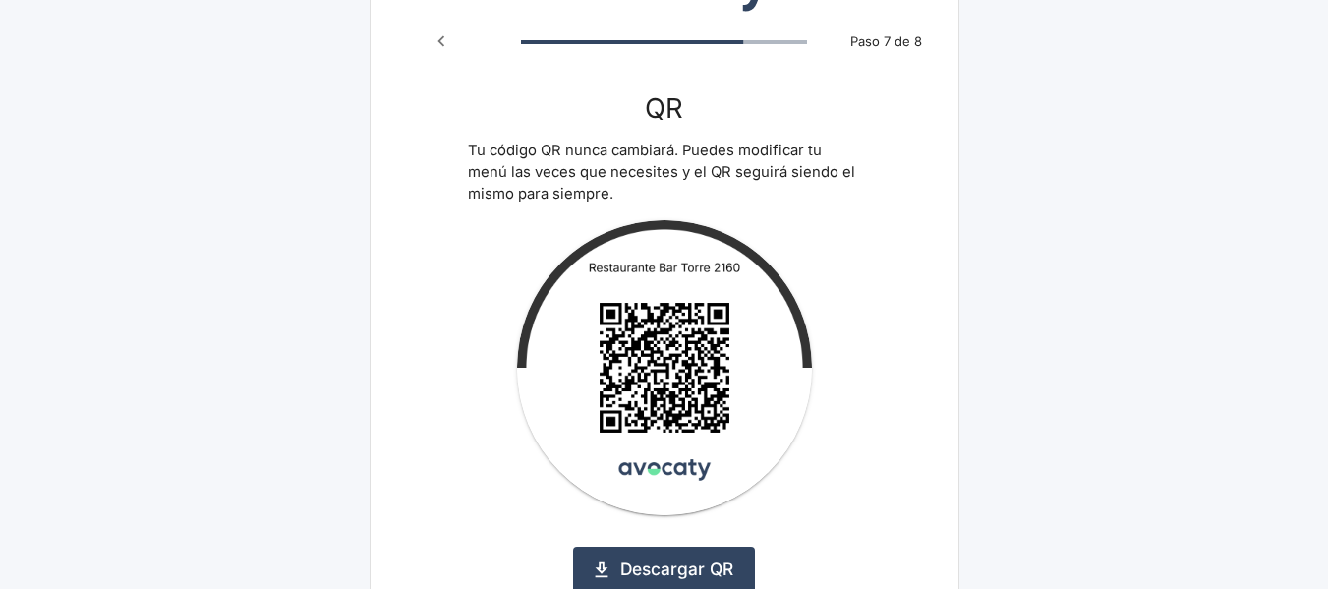
scroll to position [295, 0]
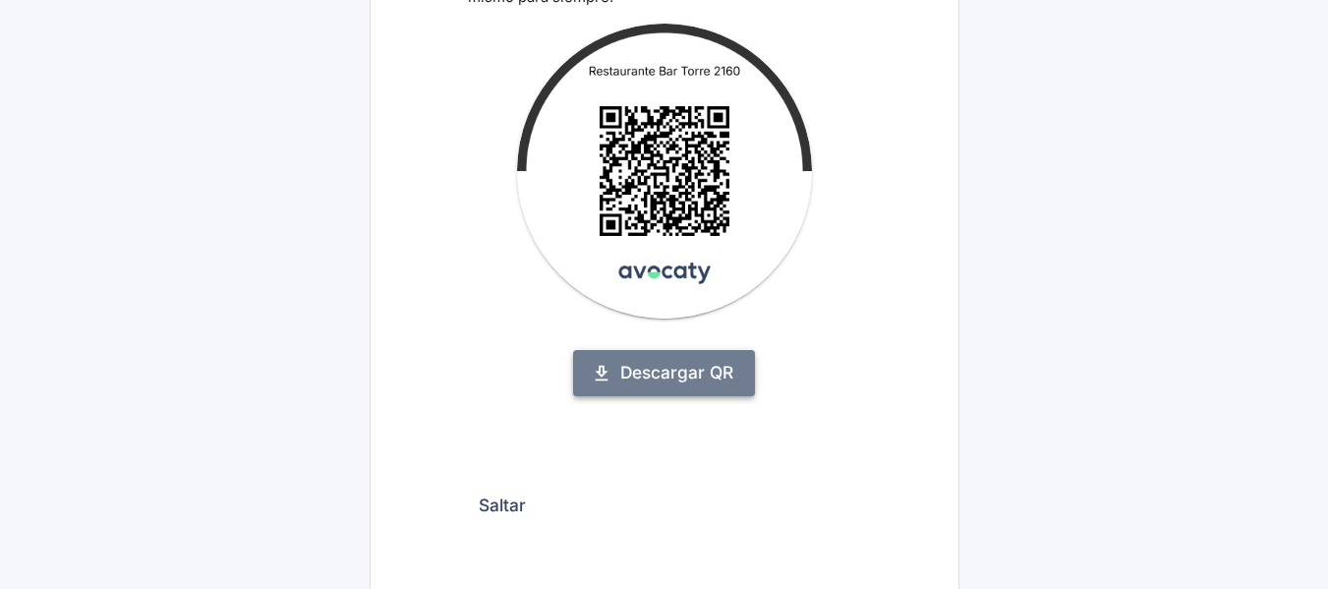
click at [644, 381] on link "Descargar QR" at bounding box center [664, 372] width 182 height 45
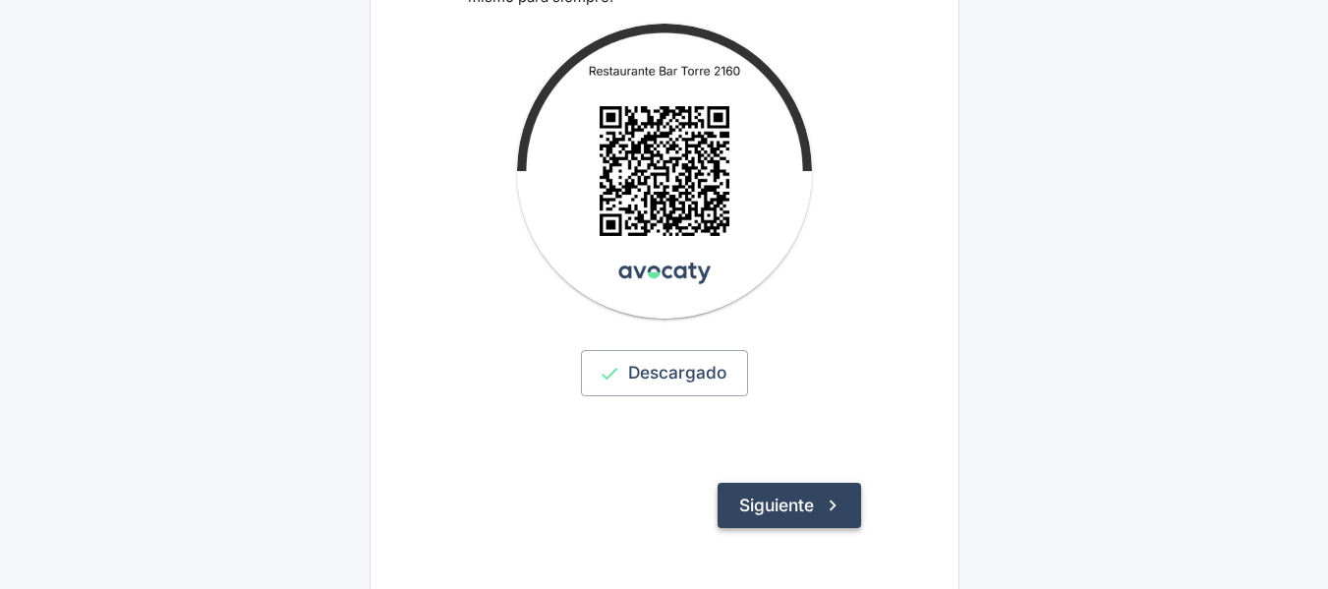
click at [797, 502] on button "Siguiente" at bounding box center [790, 505] width 144 height 45
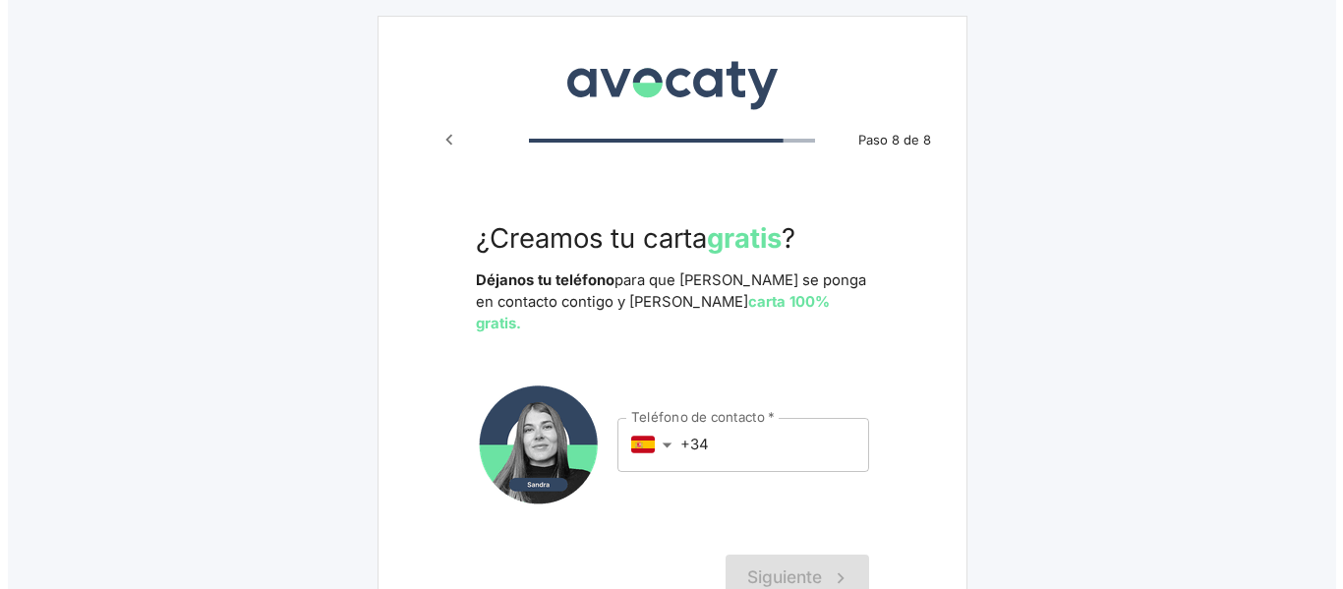
scroll to position [100, 0]
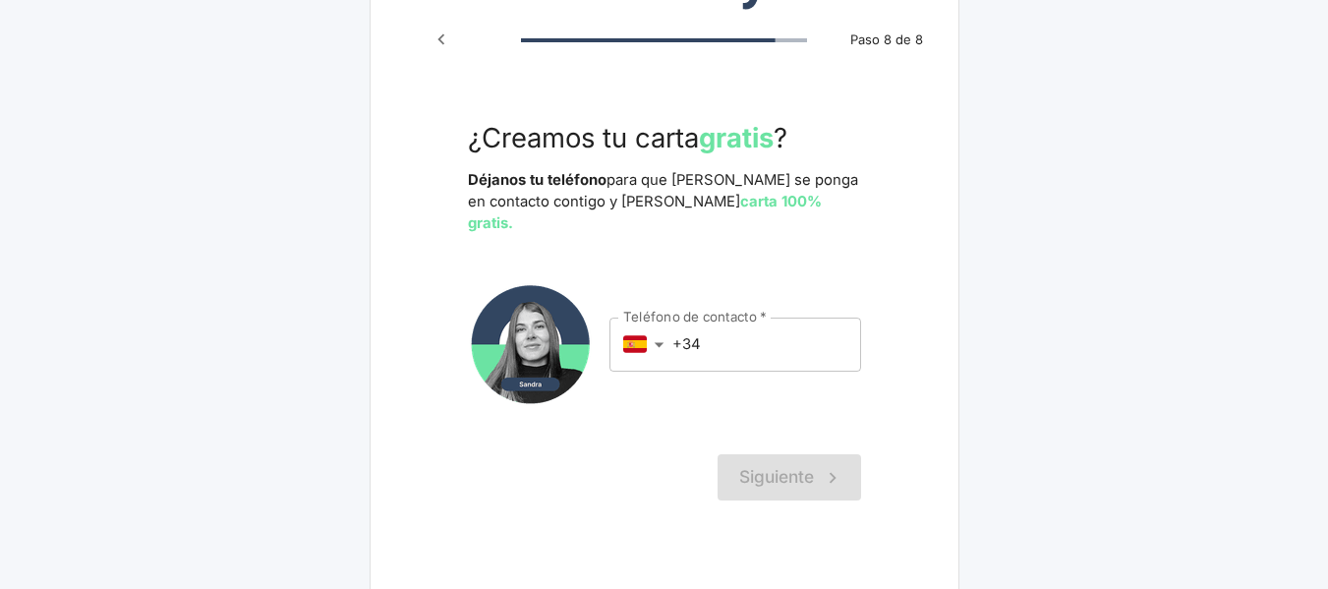
click at [664, 320] on body "Avocaty Paso 8 de 8 ¿Creamos tu carta gratis ? Déjanos tu teléfono para que [PE…" at bounding box center [664, 256] width 1328 height 712
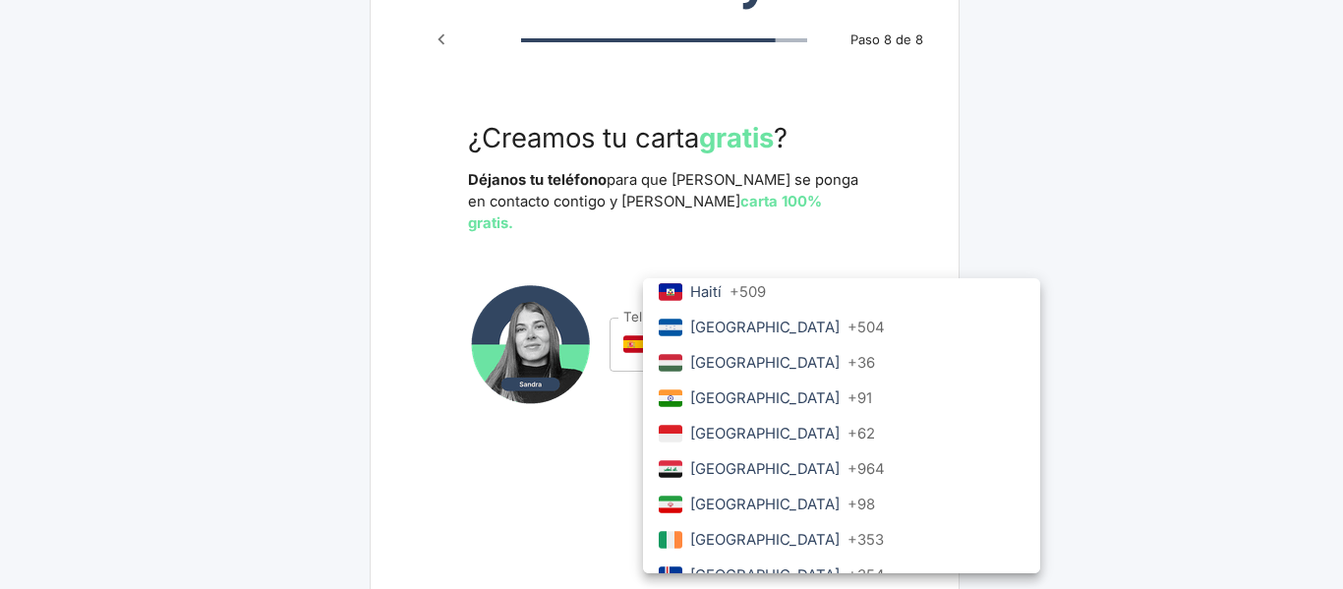
scroll to position [3449, 0]
